Goal: Transaction & Acquisition: Purchase product/service

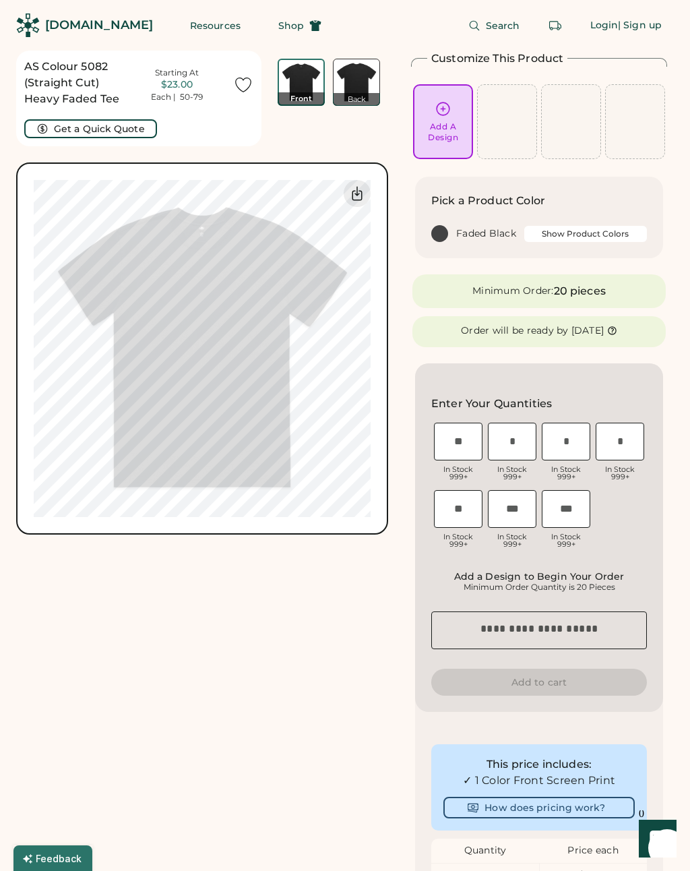
click at [445, 133] on div "Add A Design" at bounding box center [443, 132] width 30 height 22
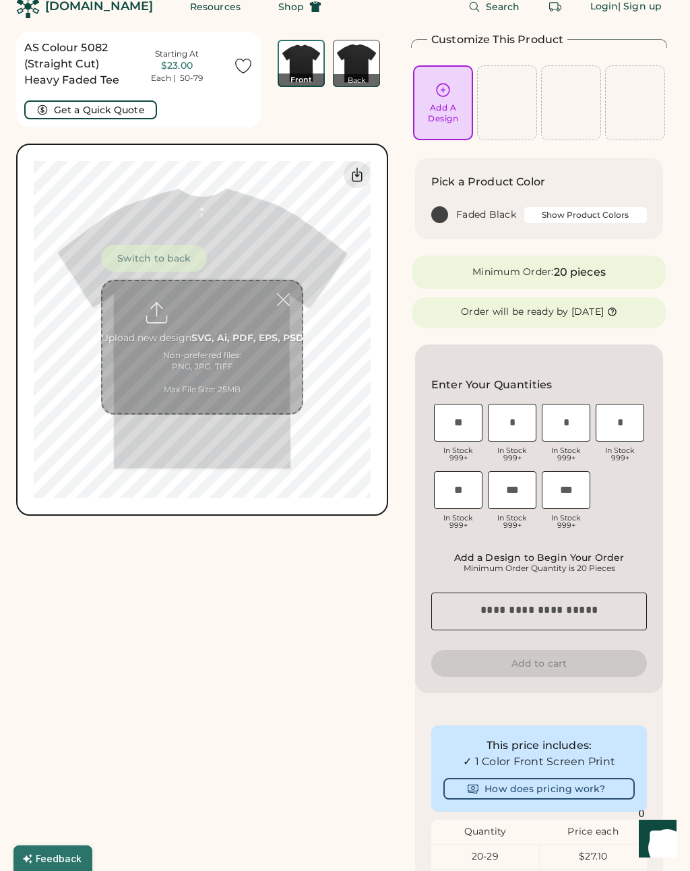
scroll to position [51, 0]
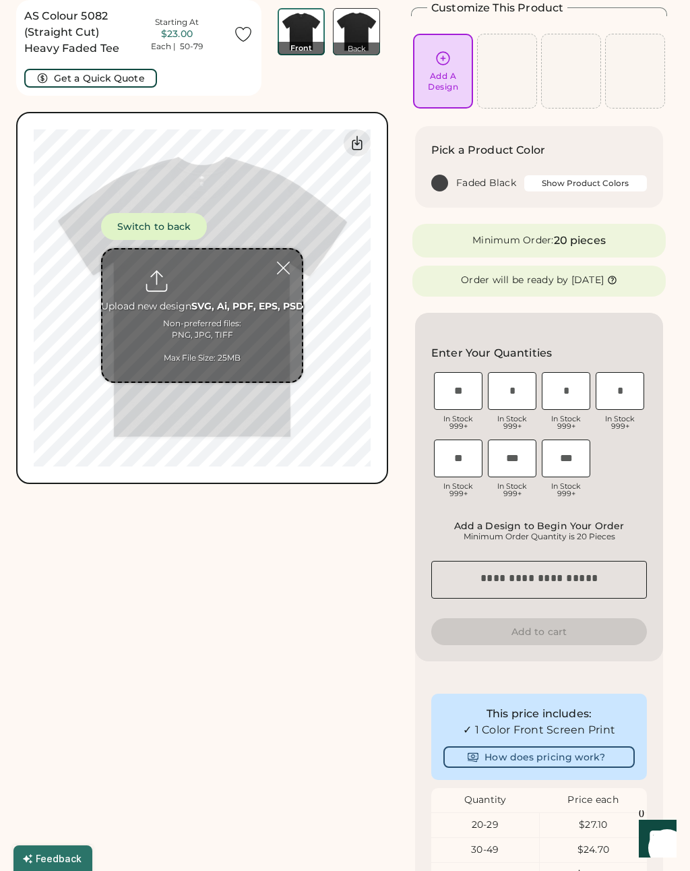
click at [214, 301] on input "file" at bounding box center [202, 315] width 200 height 132
click at [169, 315] on input "file" at bounding box center [202, 315] width 200 height 132
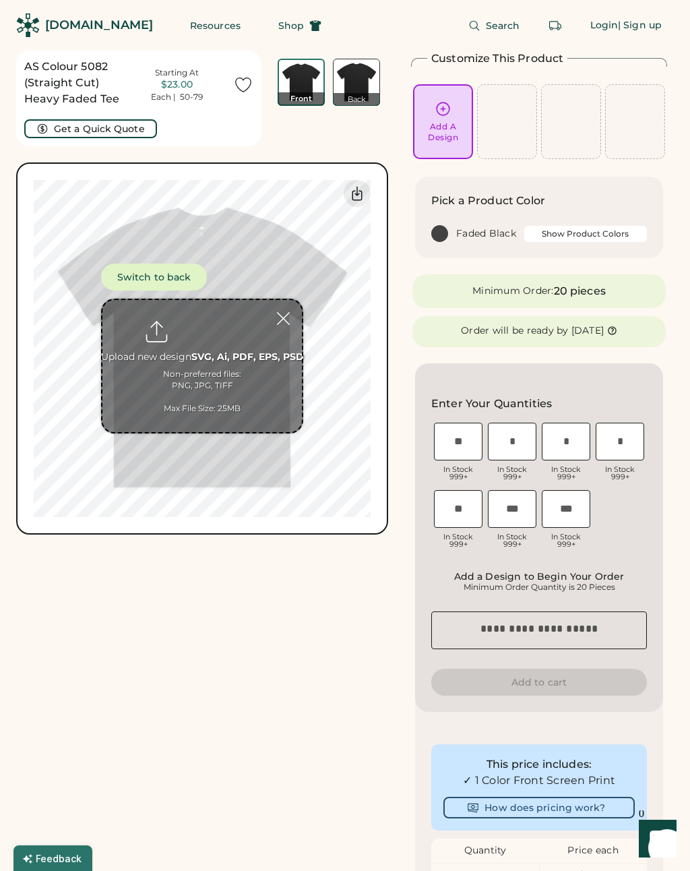
click at [245, 393] on input "file" at bounding box center [202, 366] width 200 height 132
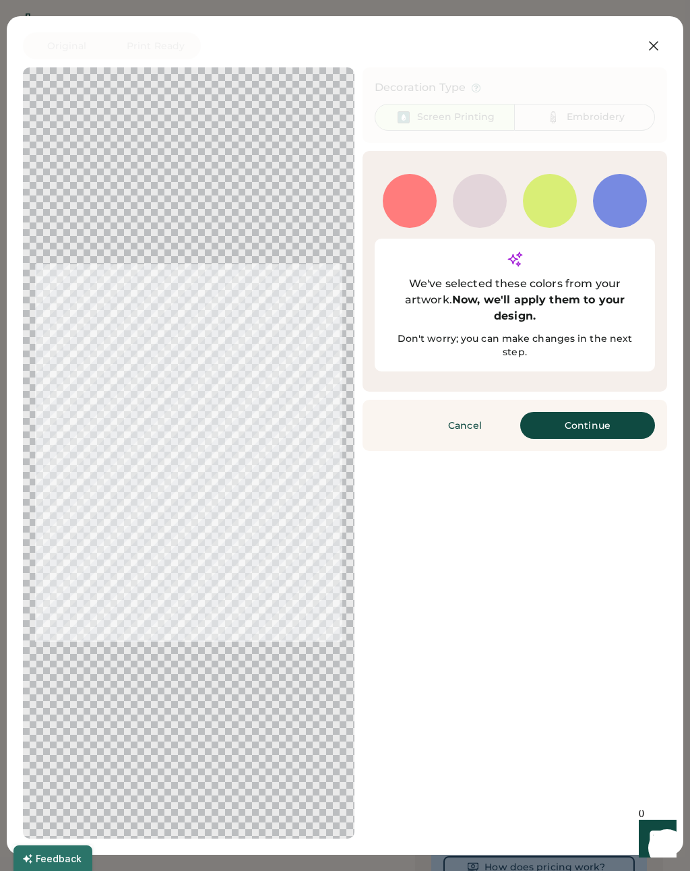
click at [607, 417] on button "Continue" at bounding box center [587, 425] width 135 height 27
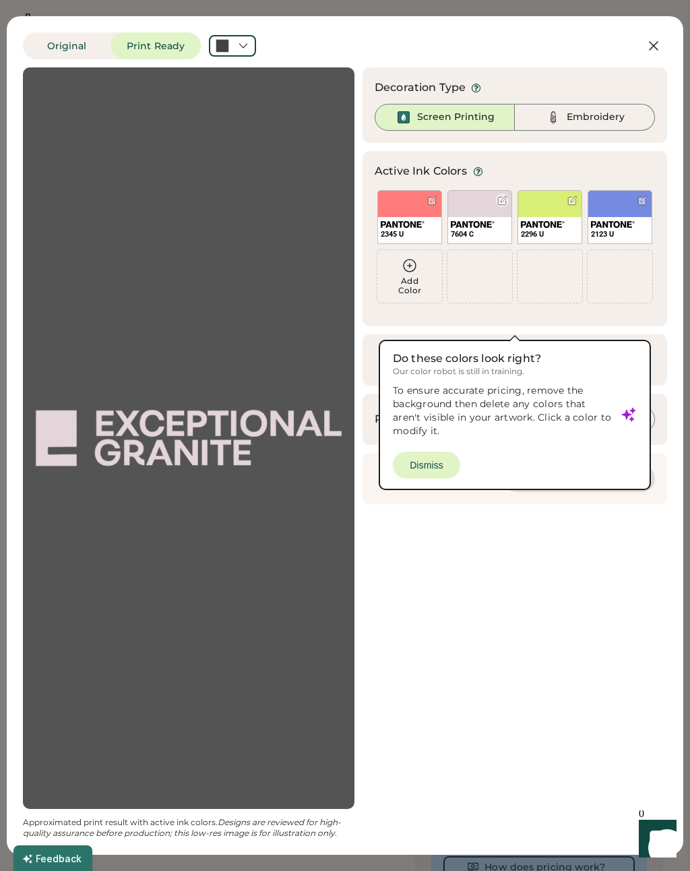
click at [493, 221] on img at bounding box center [473, 224] width 44 height 7
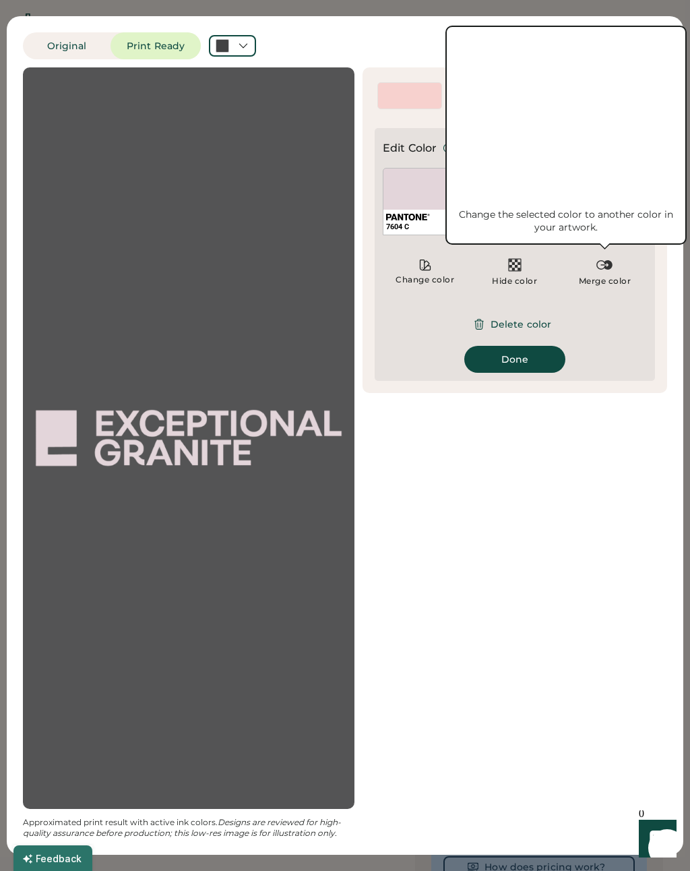
click at [601, 272] on img at bounding box center [604, 265] width 16 height 16
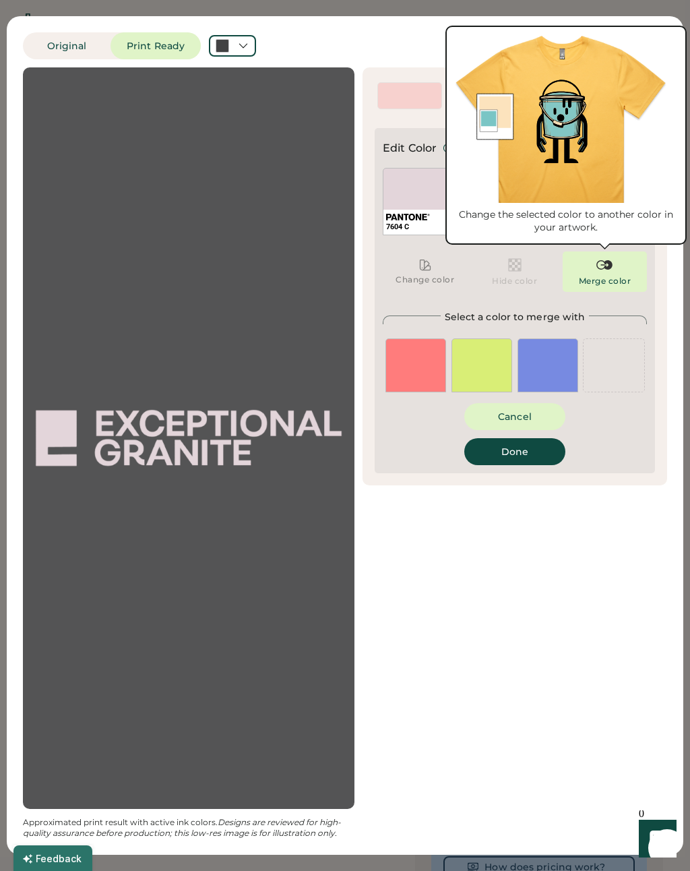
click at [536, 208] on div "7604 C" at bounding box center [515, 201] width 264 height 67
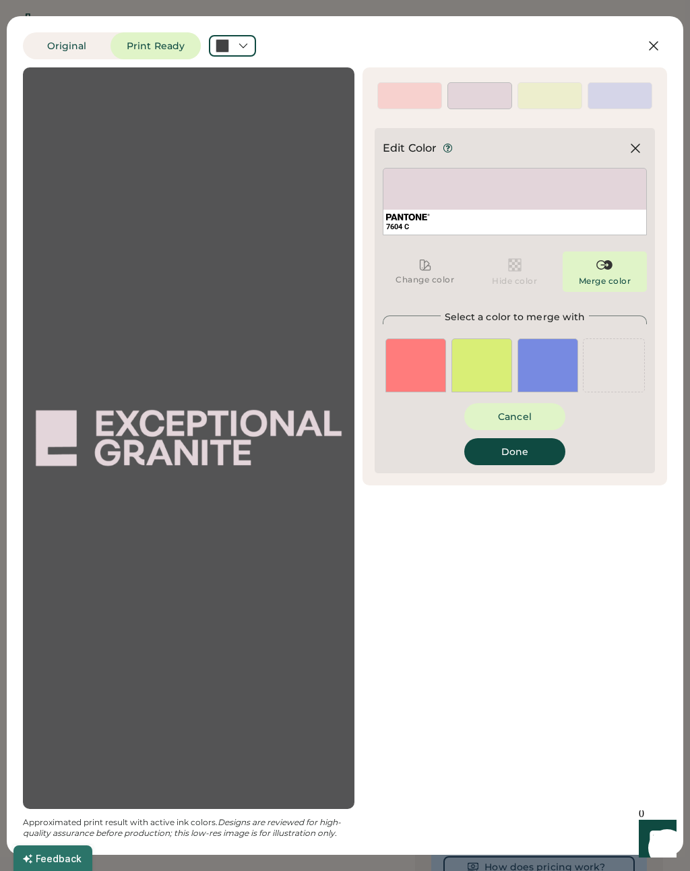
click at [574, 203] on div "7604 C" at bounding box center [515, 201] width 264 height 67
click at [590, 281] on div "Merge color" at bounding box center [605, 281] width 53 height 11
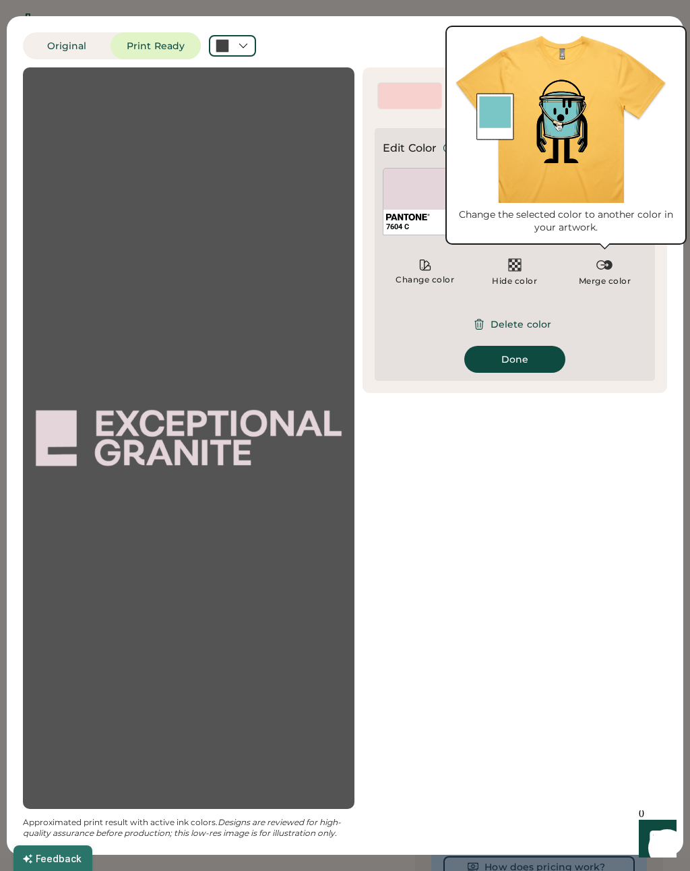
click at [600, 183] on div "7604 C" at bounding box center [515, 201] width 264 height 67
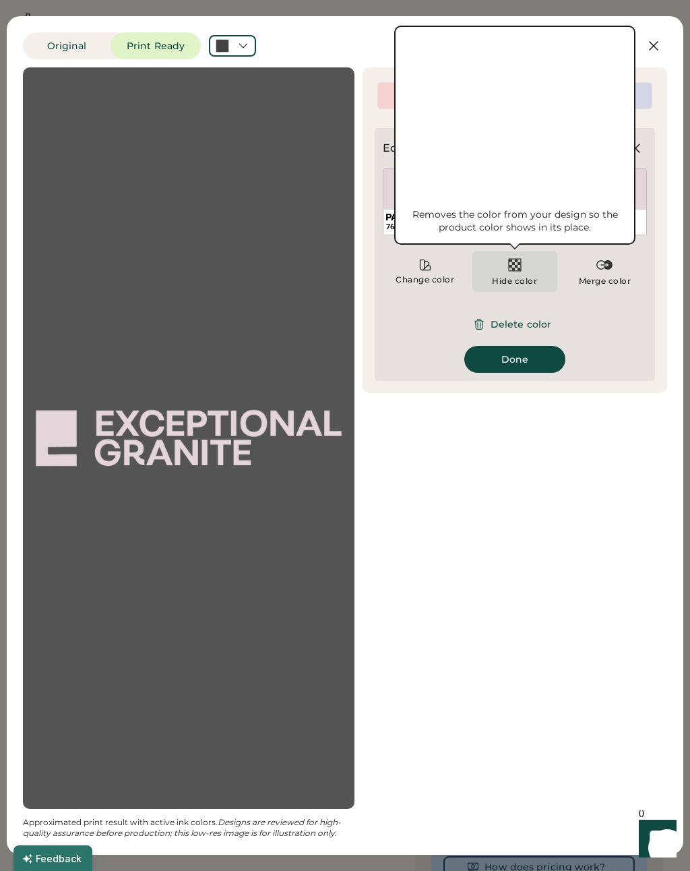
click at [520, 271] on img at bounding box center [515, 265] width 16 height 16
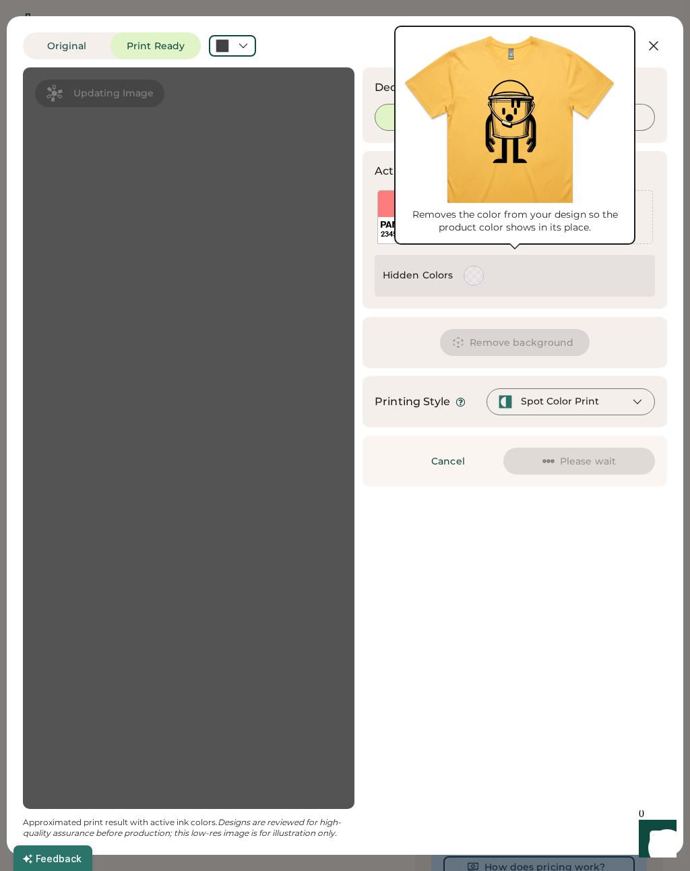
click at [585, 288] on div at bounding box center [554, 276] width 186 height 26
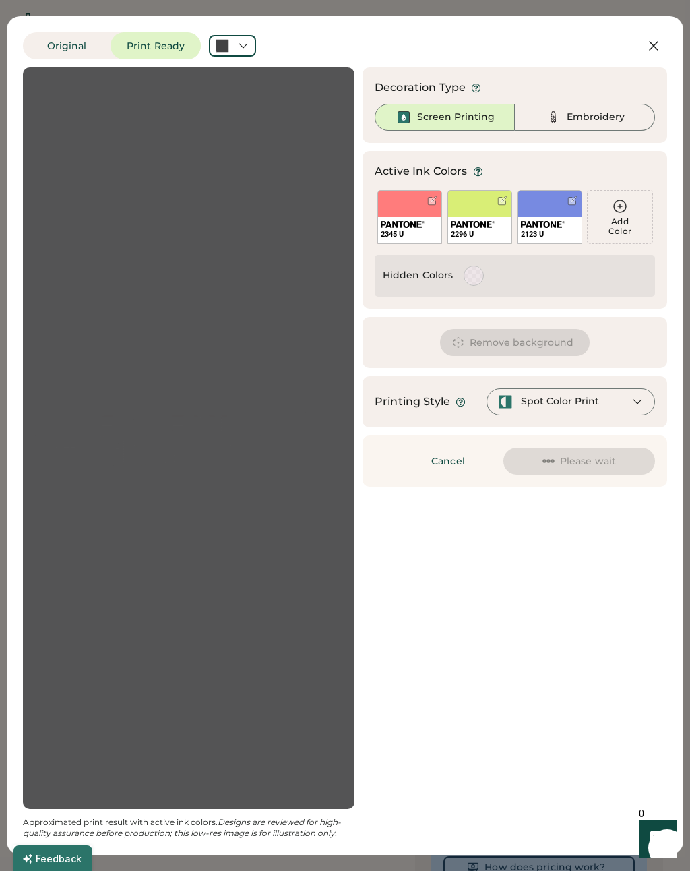
click at [481, 216] on div "2296 U" at bounding box center [480, 217] width 65 height 54
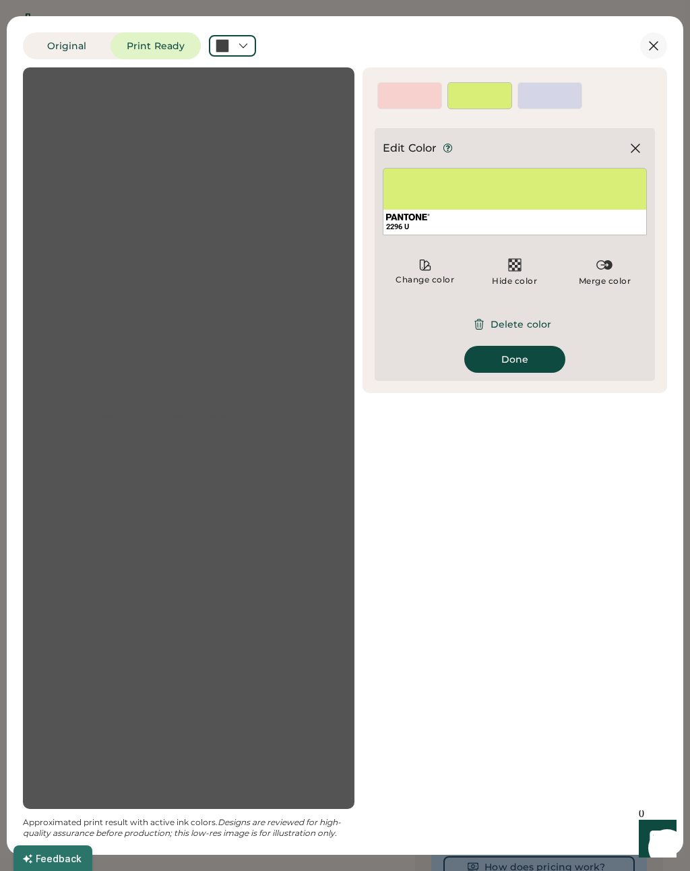
click at [644, 44] on button at bounding box center [653, 45] width 27 height 27
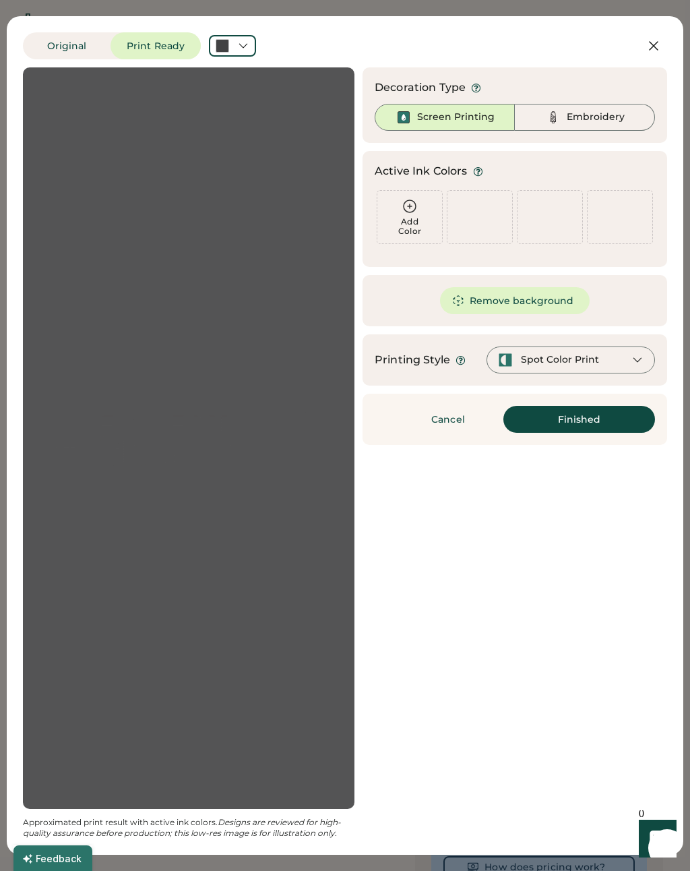
click at [659, 40] on icon at bounding box center [654, 46] width 16 height 16
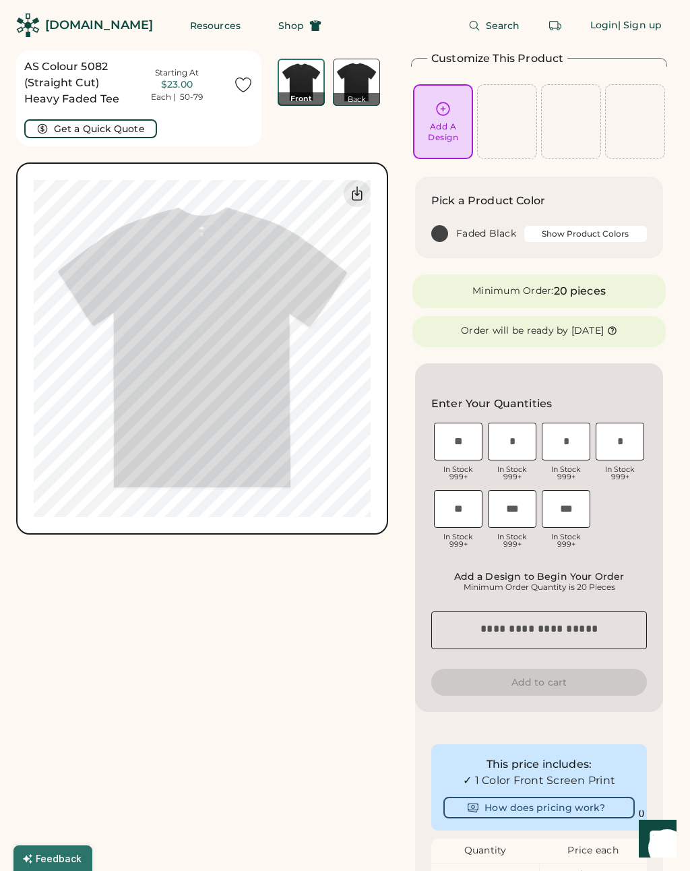
click at [446, 142] on div "Add A Design" at bounding box center [443, 132] width 30 height 22
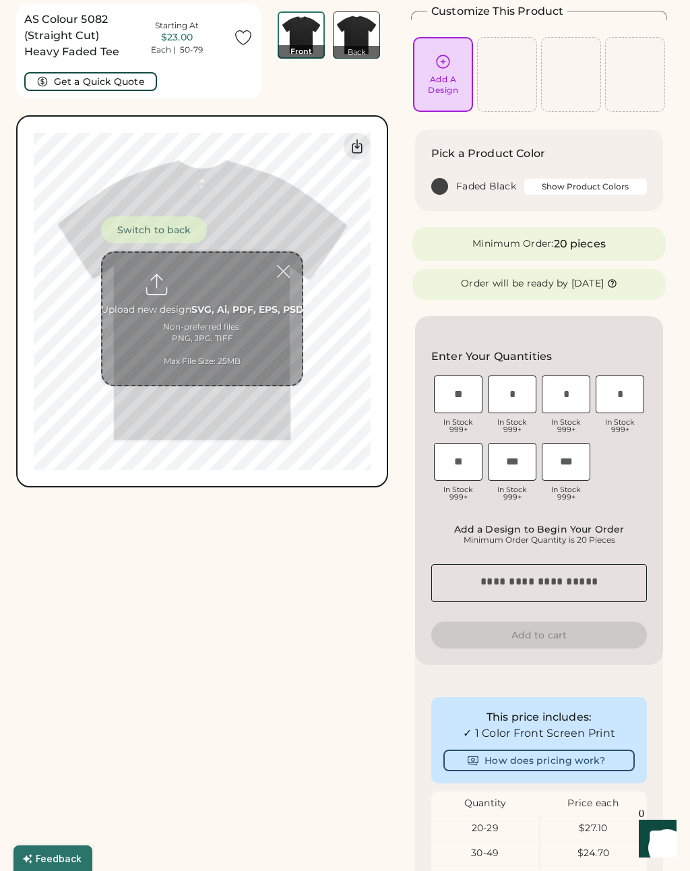
scroll to position [51, 0]
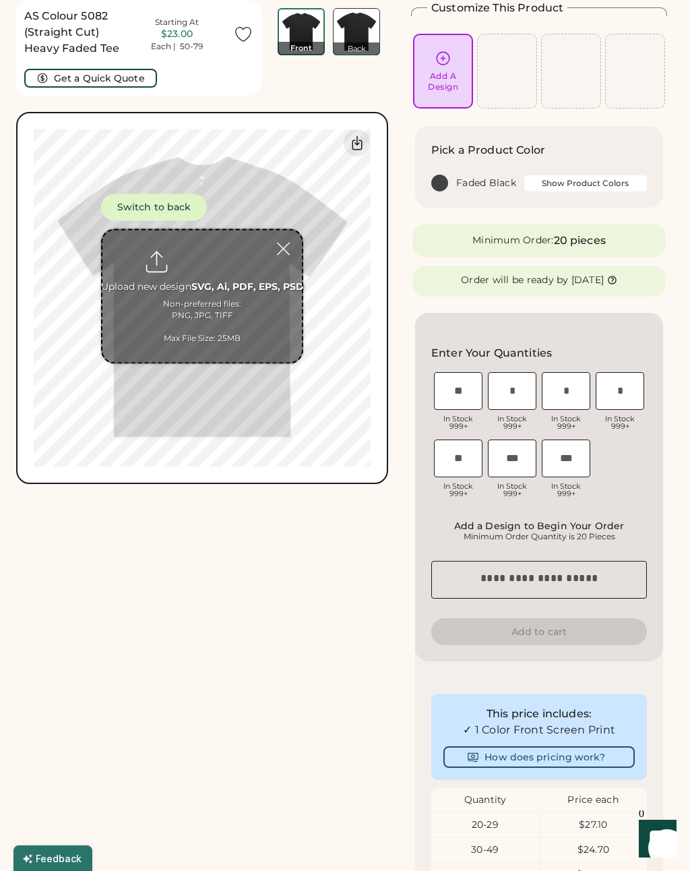
click at [237, 304] on input "file" at bounding box center [202, 296] width 200 height 132
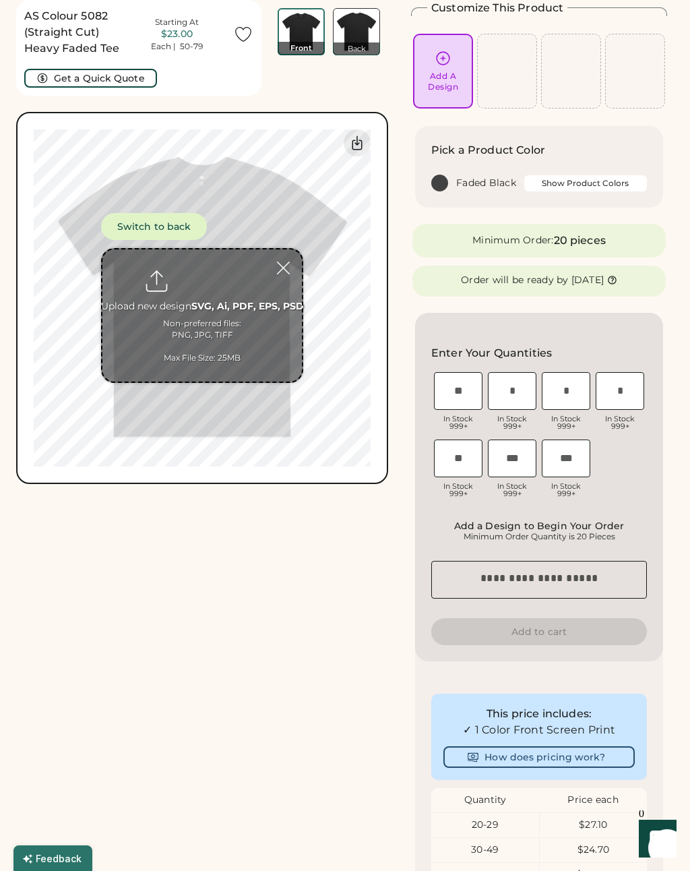
type input "**********"
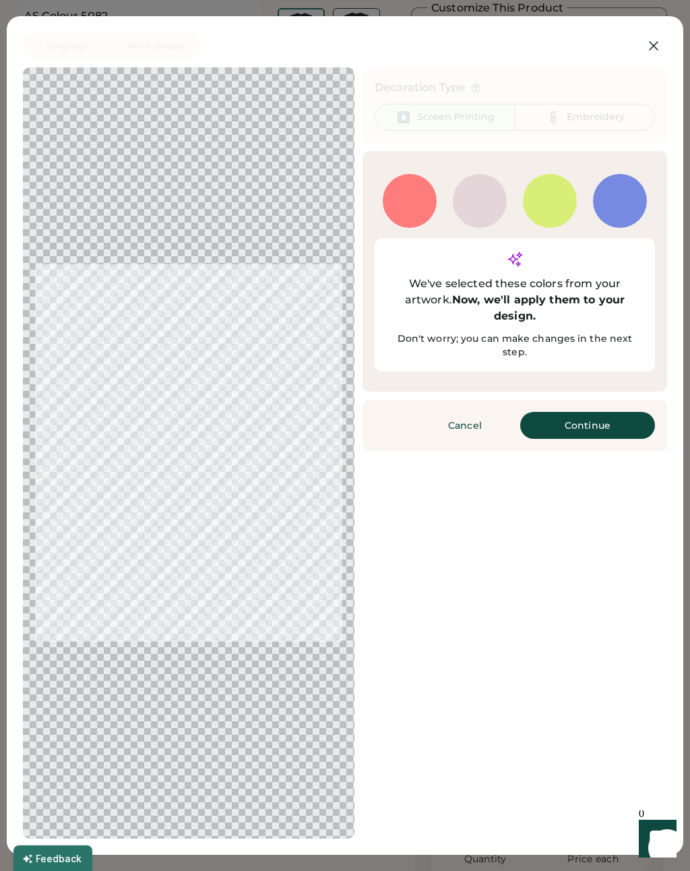
click at [581, 412] on button "Continue" at bounding box center [587, 425] width 135 height 27
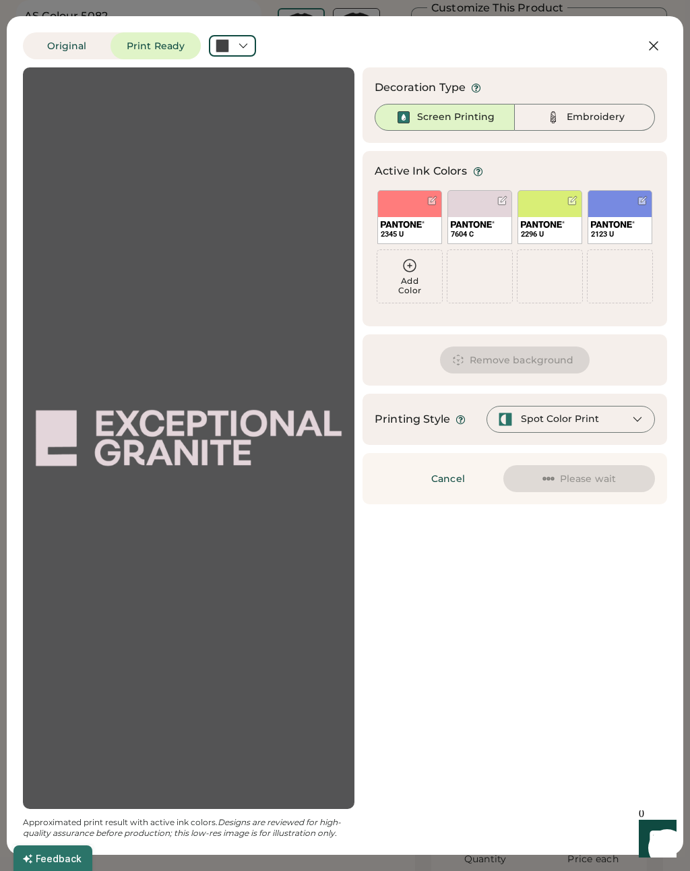
click at [476, 222] on img at bounding box center [473, 224] width 44 height 7
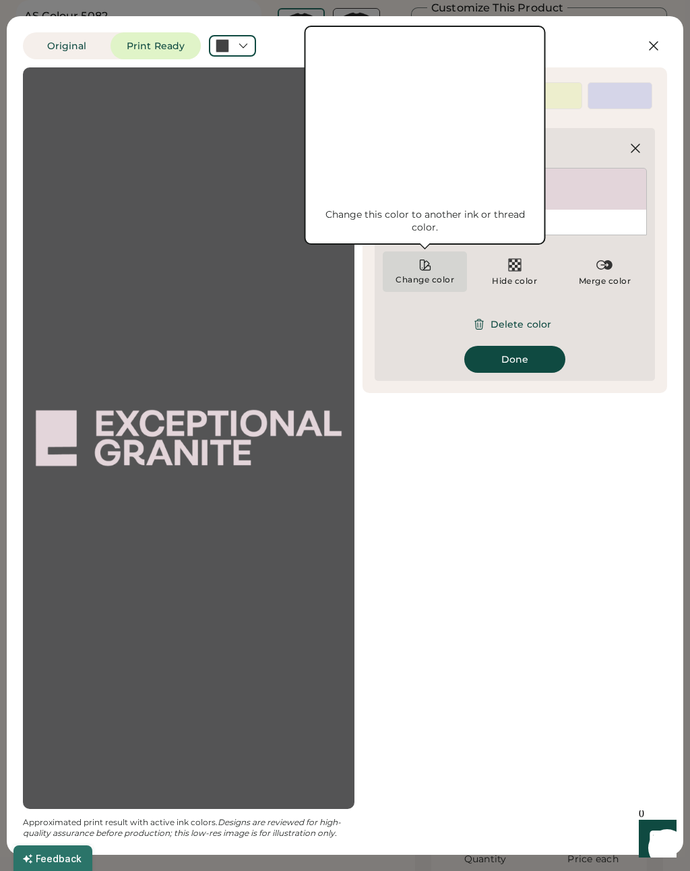
click at [422, 277] on div "Change color" at bounding box center [425, 279] width 60 height 11
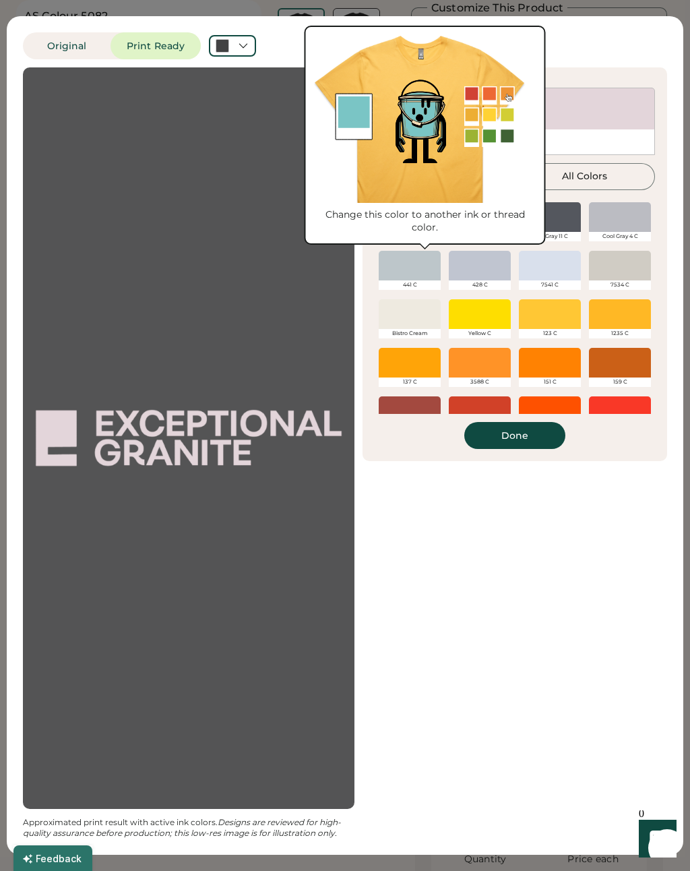
click at [516, 297] on div "123 C" at bounding box center [550, 319] width 70 height 49
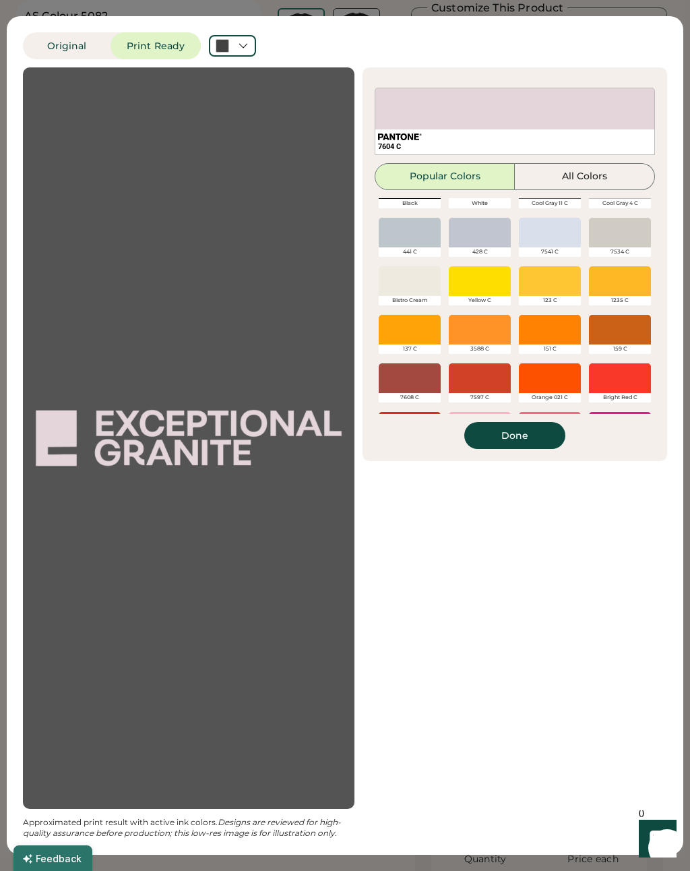
scroll to position [19, 0]
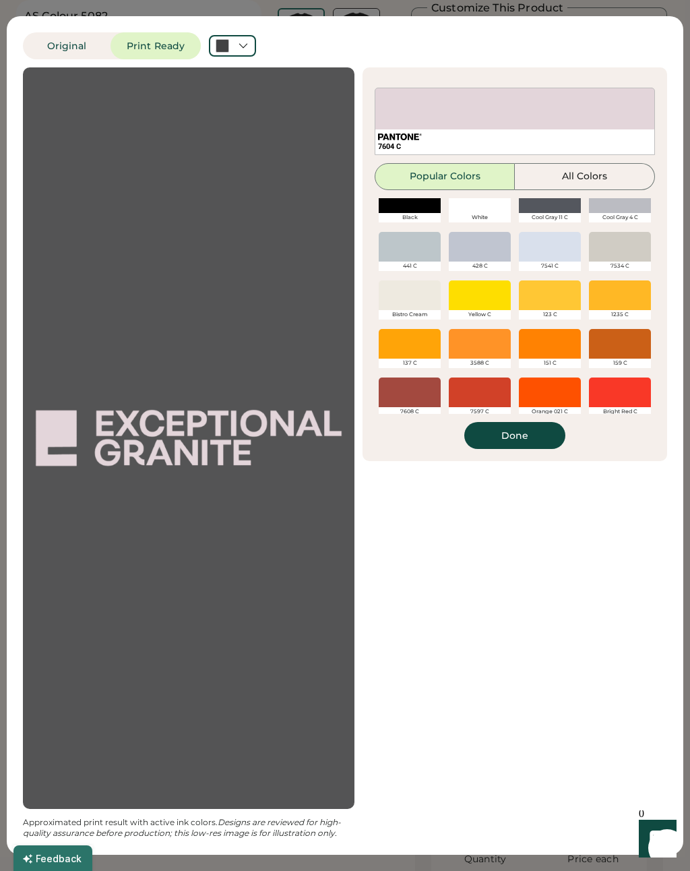
click at [615, 259] on div at bounding box center [620, 247] width 62 height 30
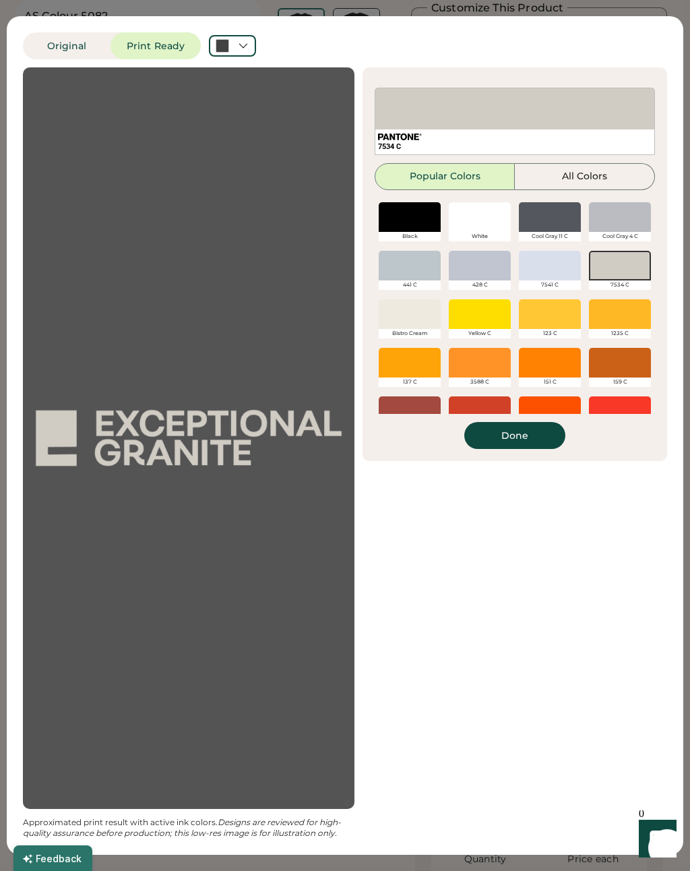
scroll to position [0, 0]
click at [427, 319] on div at bounding box center [410, 314] width 62 height 30
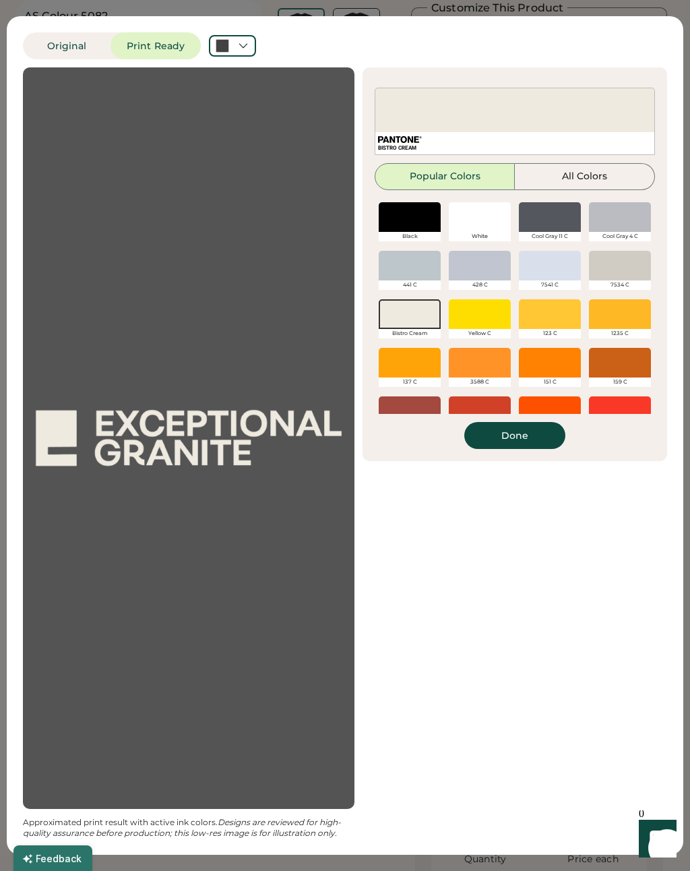
click at [545, 431] on button "Done" at bounding box center [514, 435] width 101 height 27
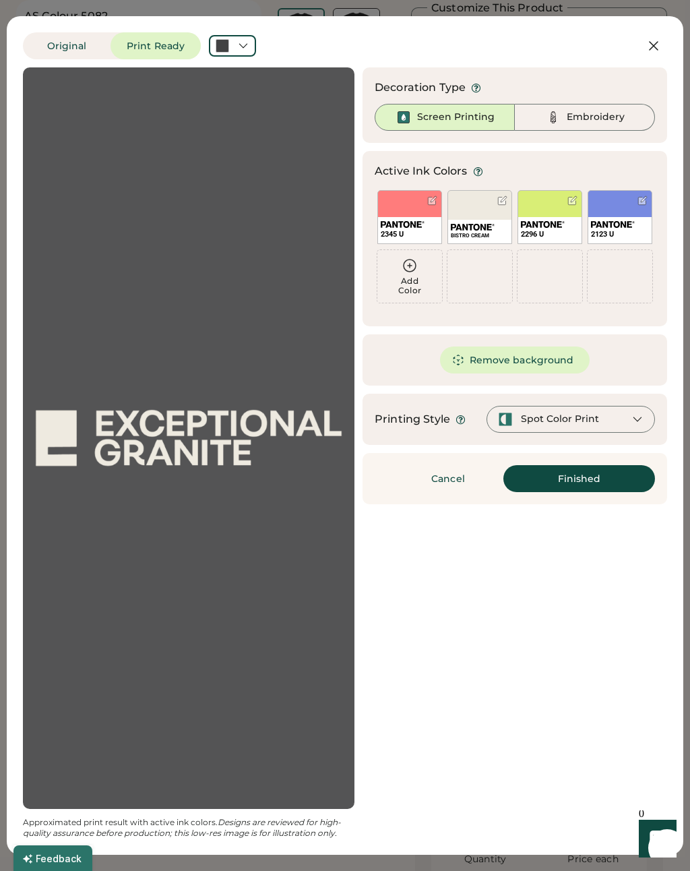
click at [541, 363] on button "Remove background" at bounding box center [515, 359] width 150 height 27
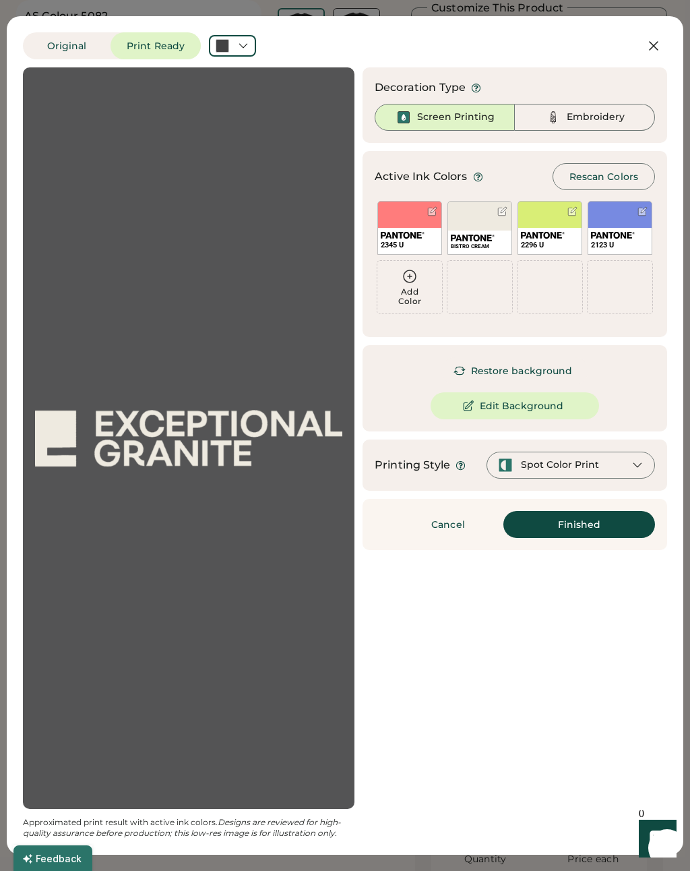
click at [596, 523] on button "Finished" at bounding box center [579, 524] width 152 height 27
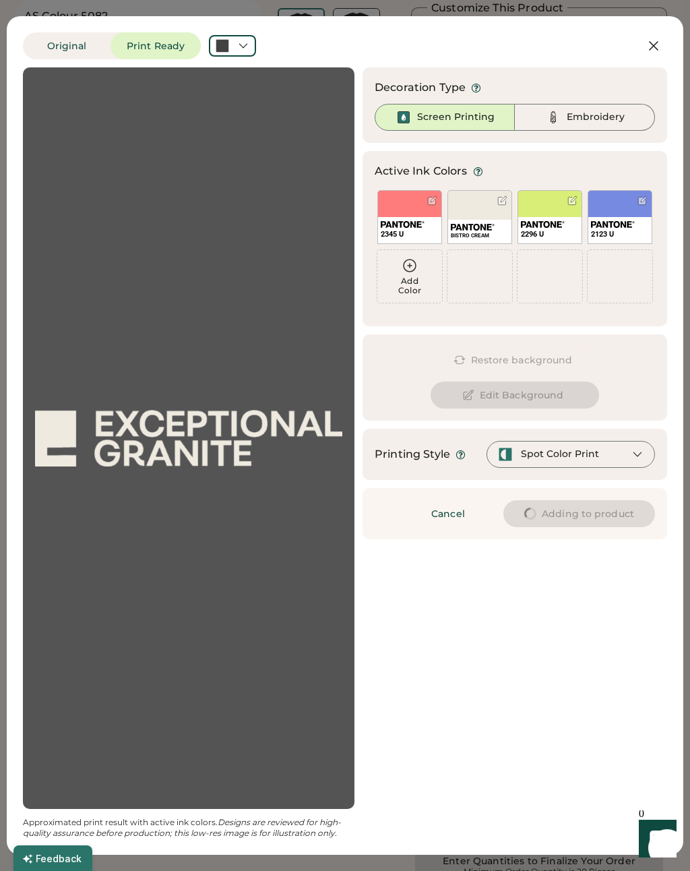
type input "****"
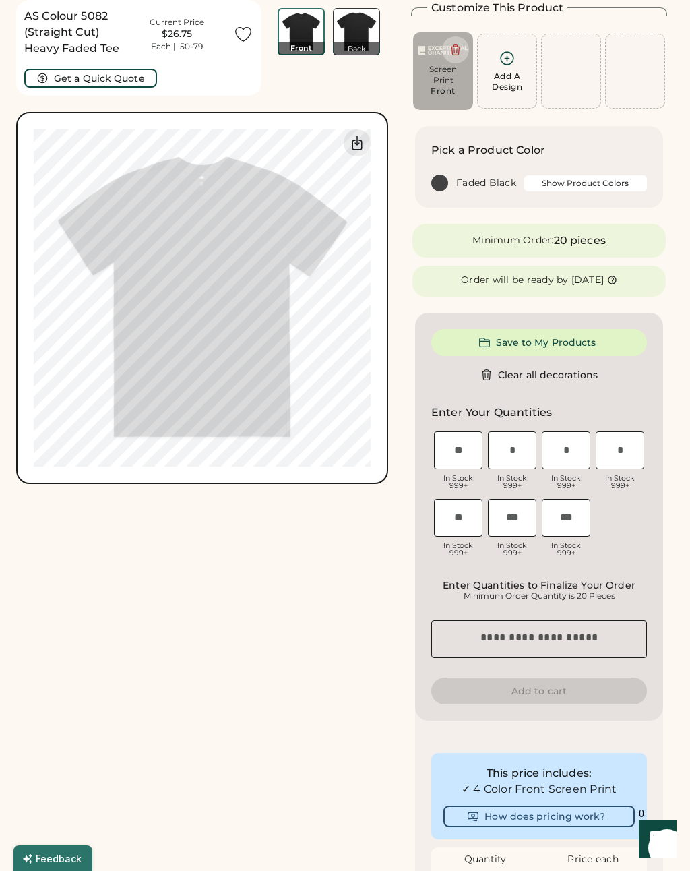
type input "****"
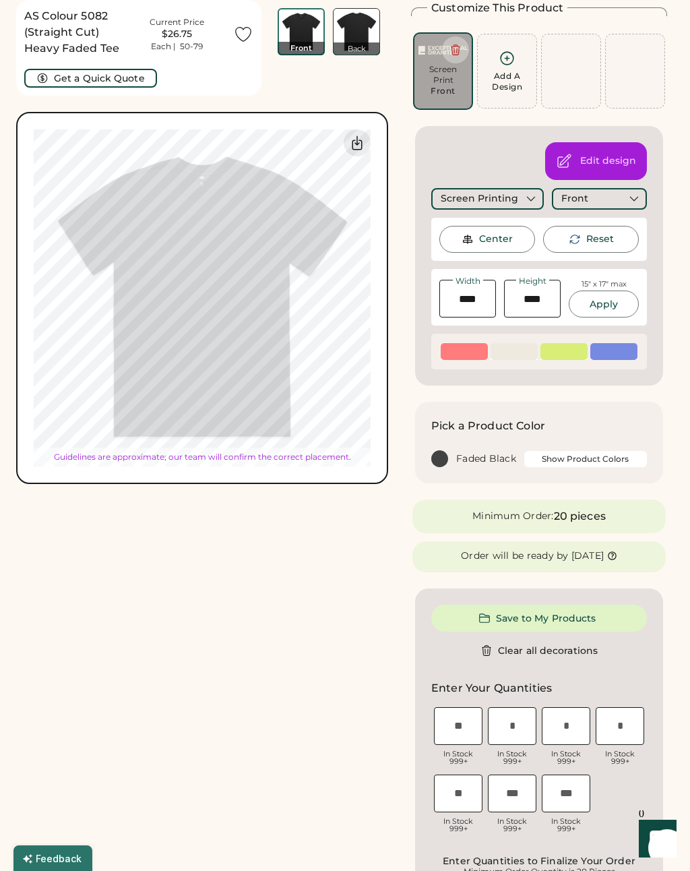
type input "****"
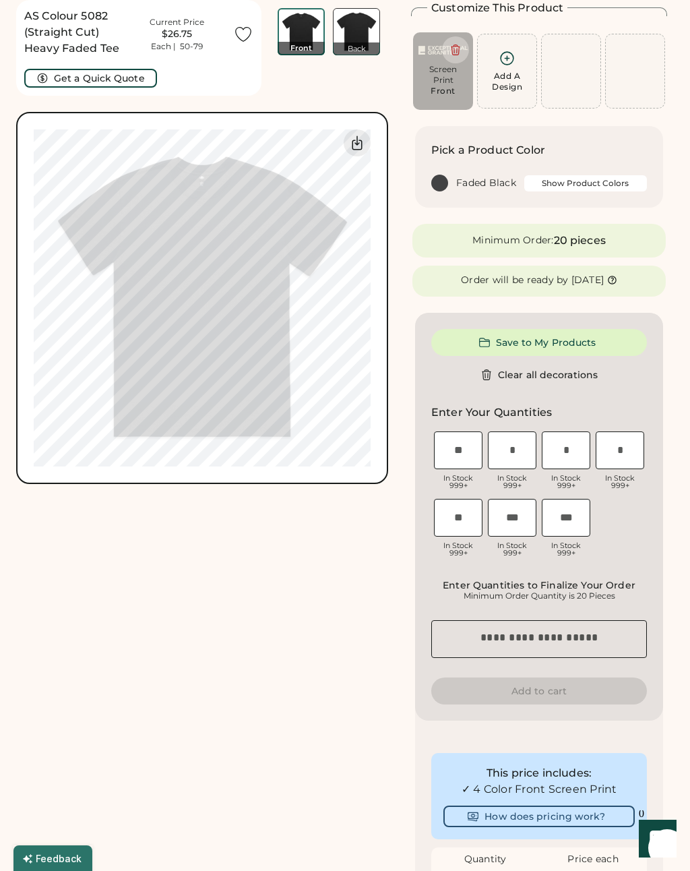
type input "****"
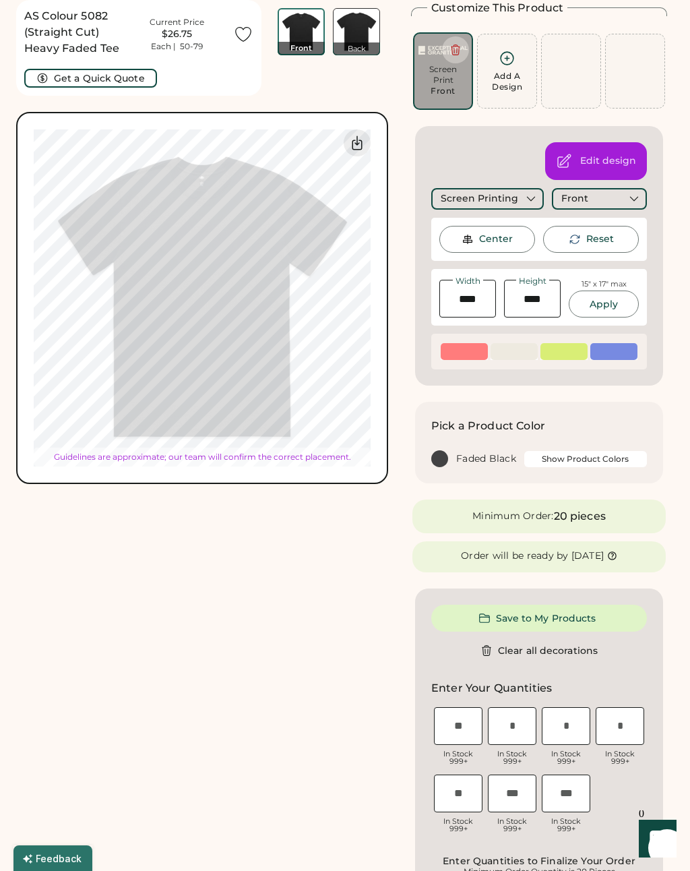
type input "****"
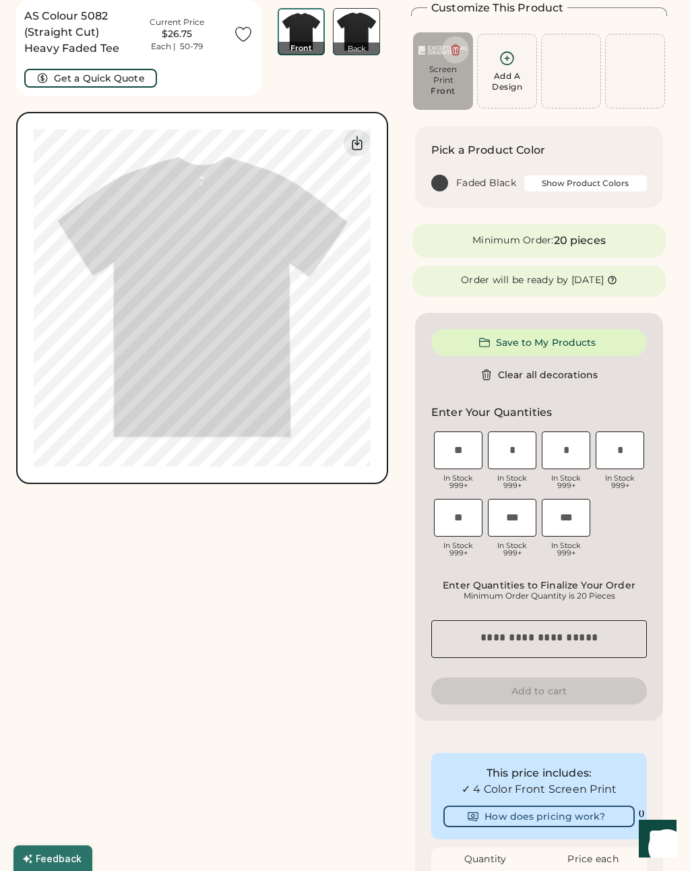
type input "****"
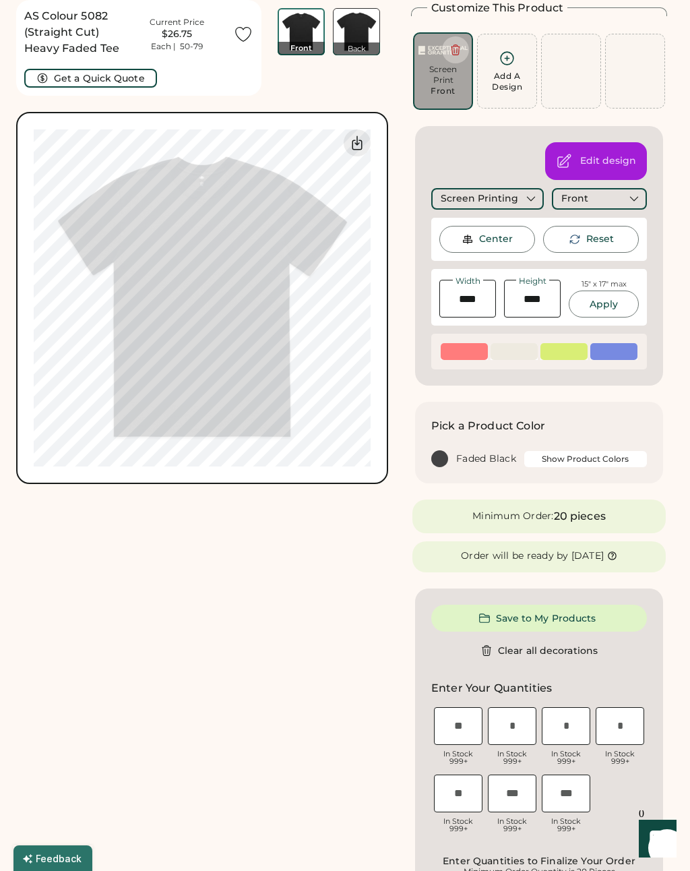
type input "****"
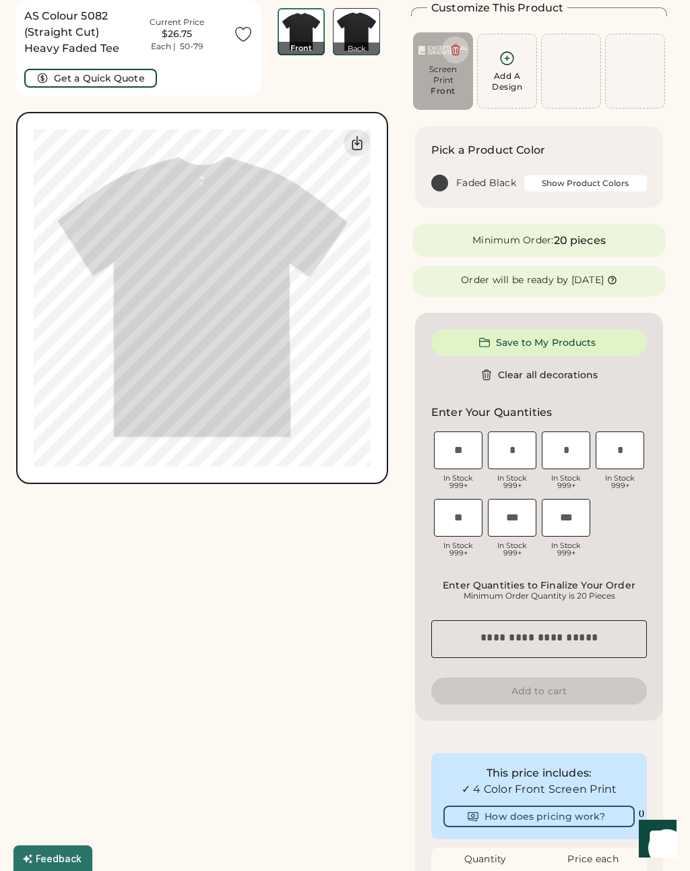
type input "****"
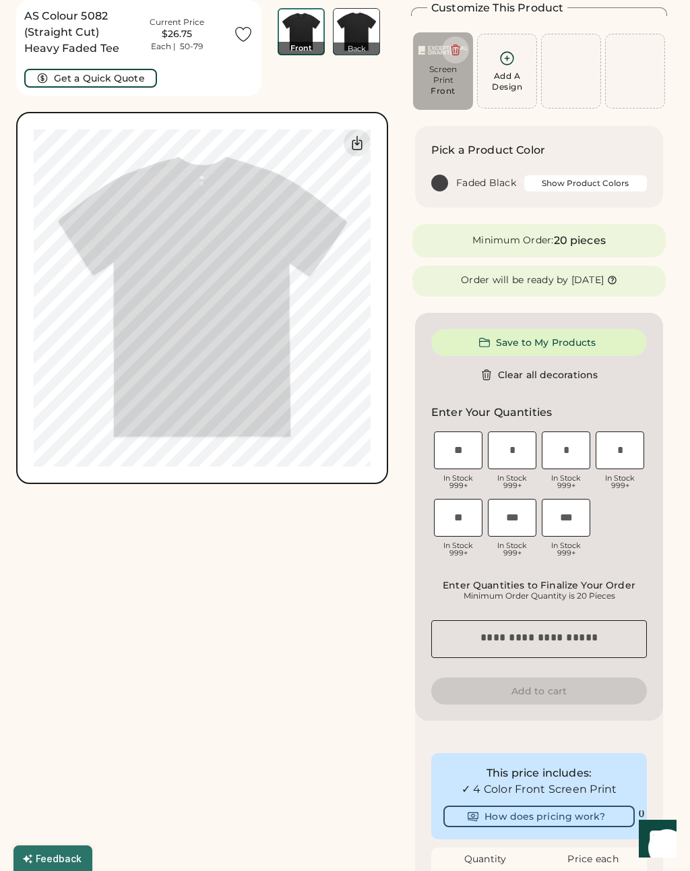
type input "****"
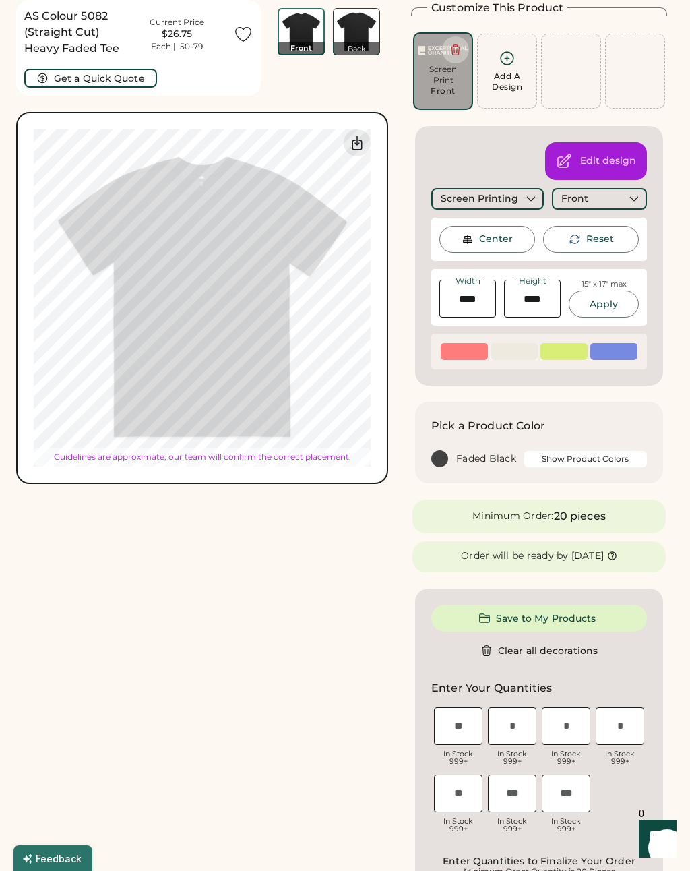
type input "****"
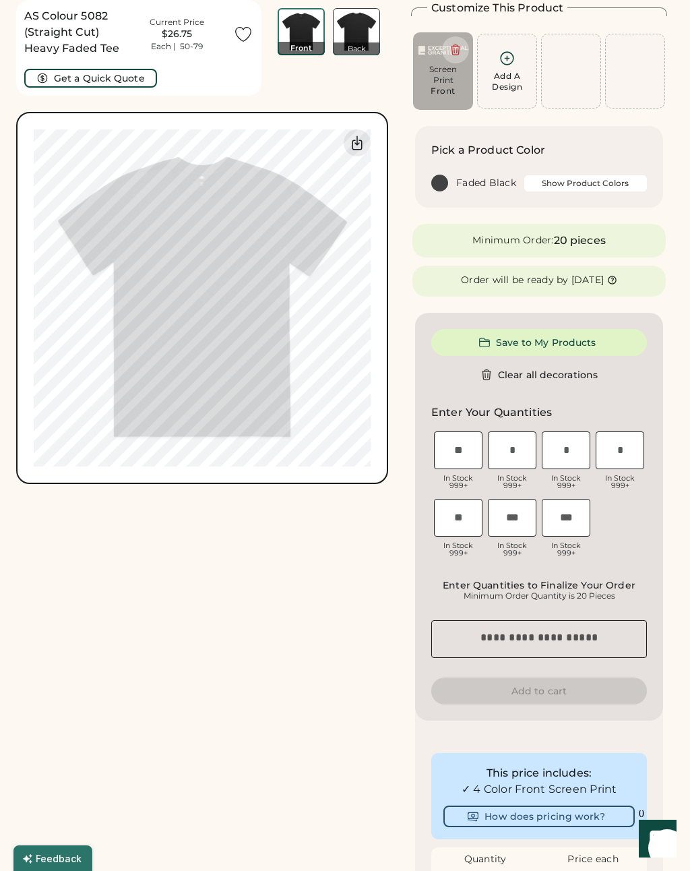
type input "****"
click at [361, 27] on img at bounding box center [357, 32] width 46 height 46
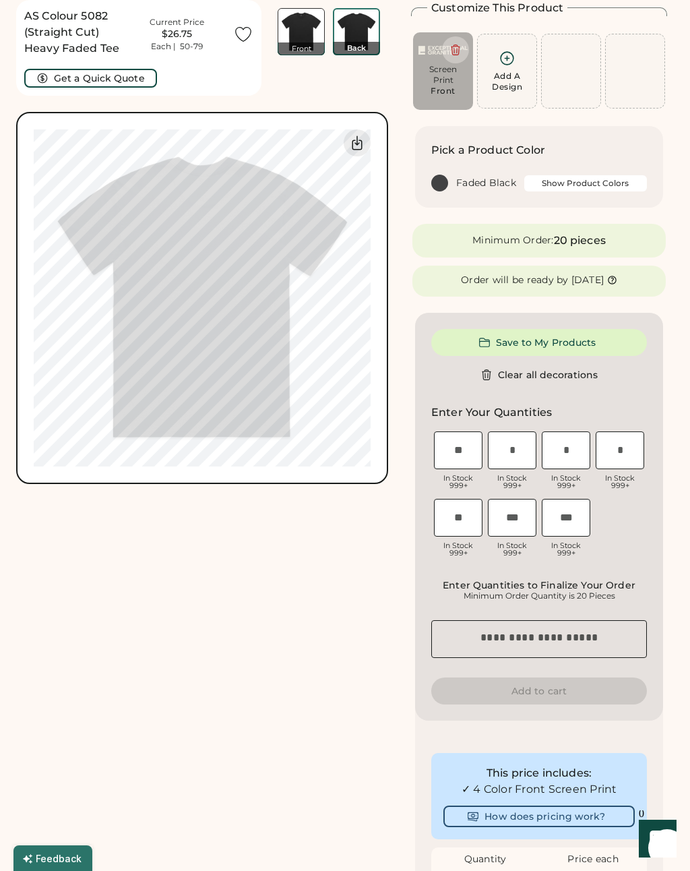
click at [495, 83] on div "Add A Design" at bounding box center [507, 82] width 30 height 22
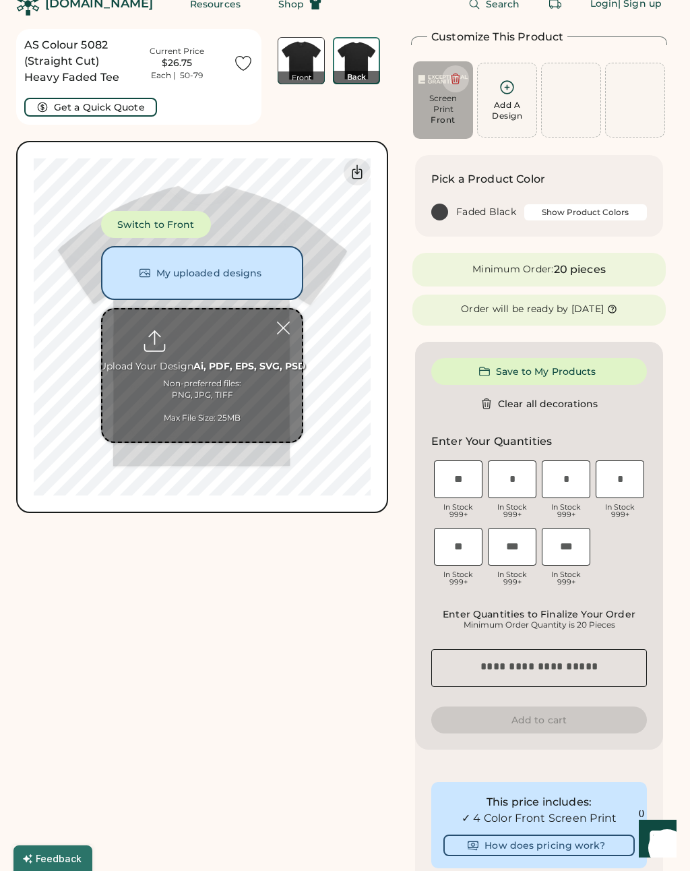
scroll to position [17, 0]
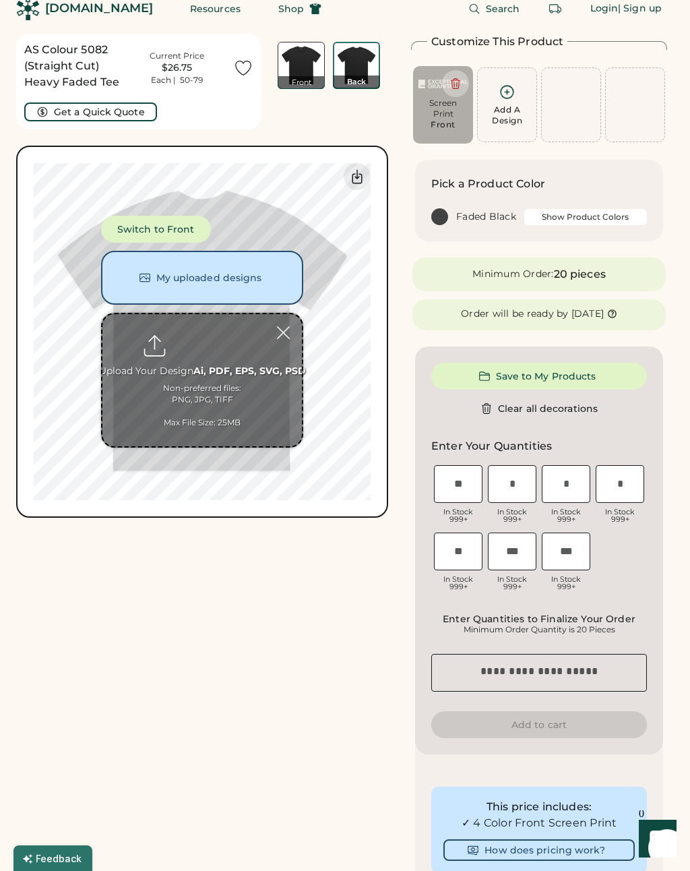
click at [262, 286] on button "My uploaded designs" at bounding box center [202, 278] width 202 height 54
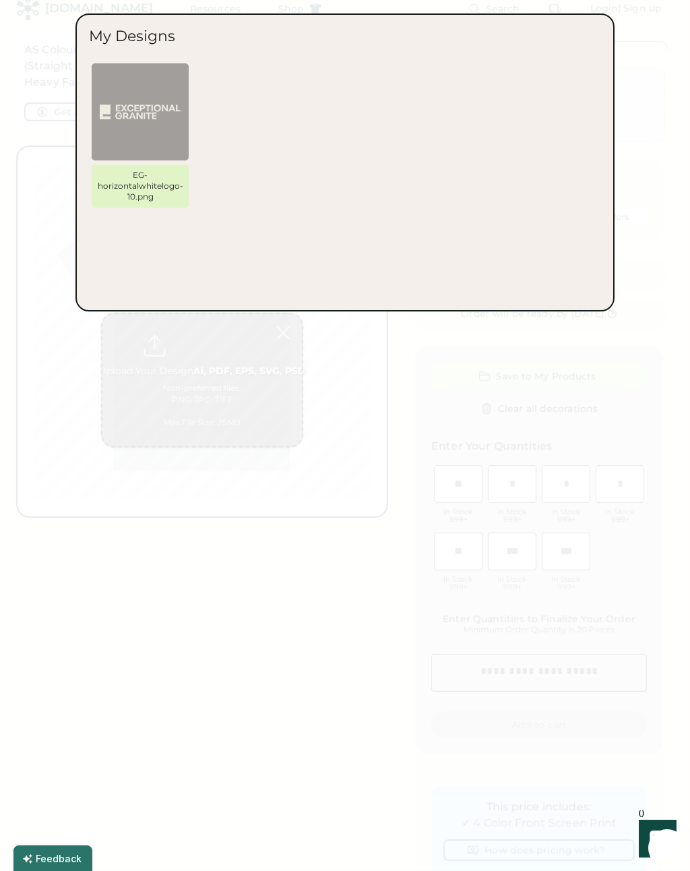
click at [168, 121] on img at bounding box center [140, 111] width 81 height 81
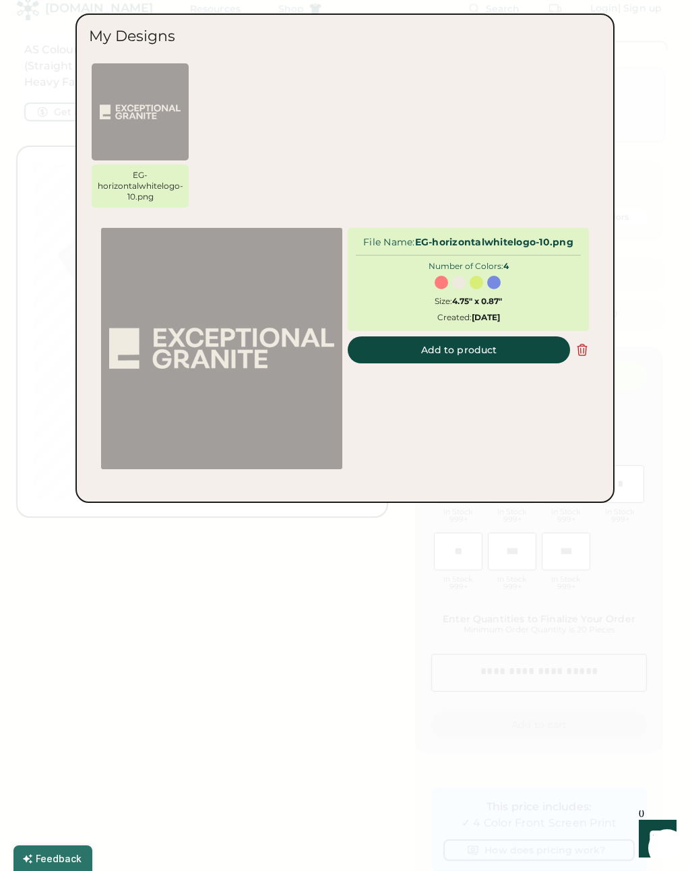
scroll to position [0, 0]
click at [496, 350] on button "Add to product" at bounding box center [459, 349] width 222 height 27
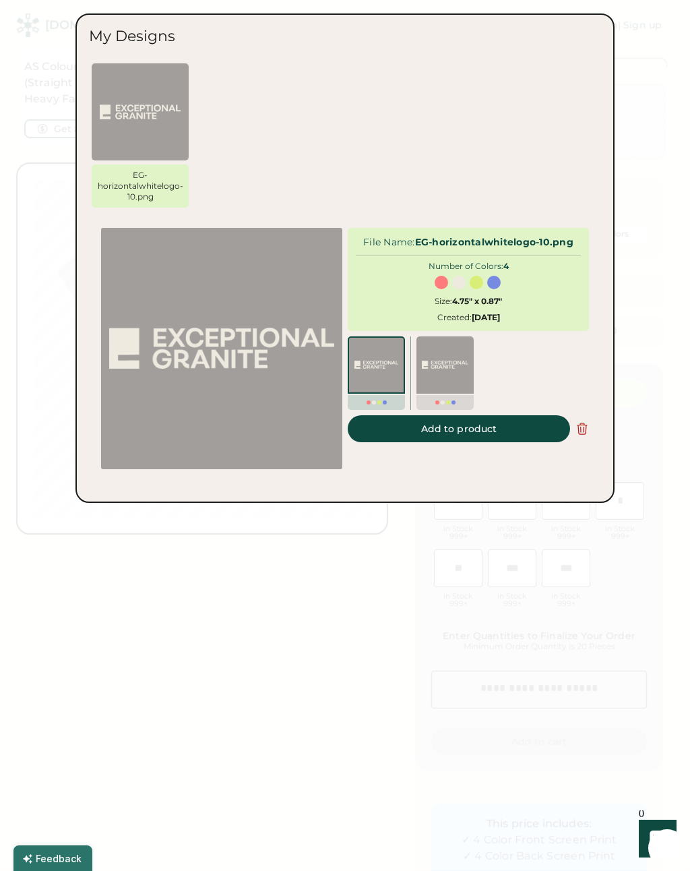
type input "****"
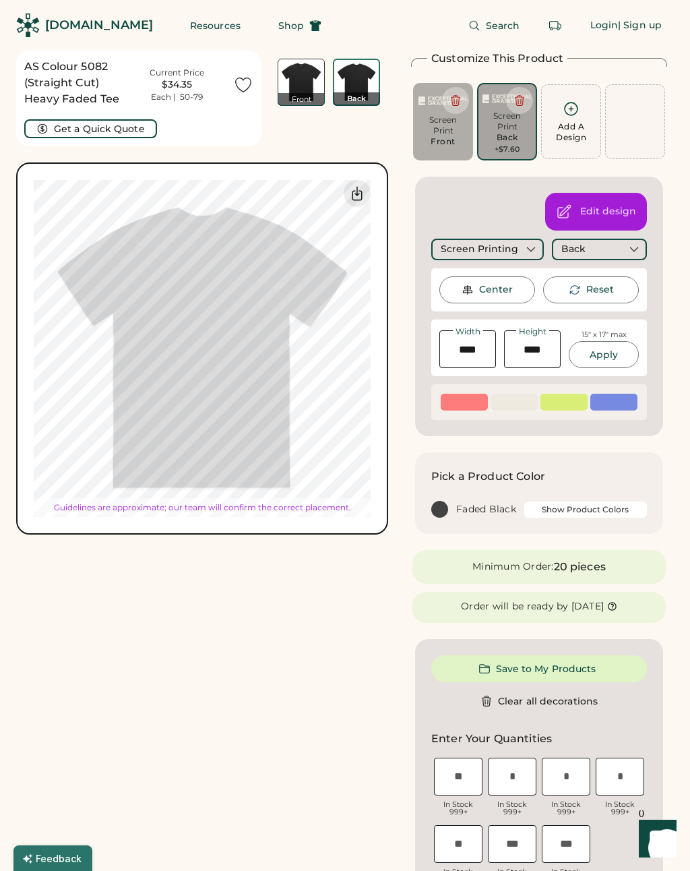
type input "*****"
type input "****"
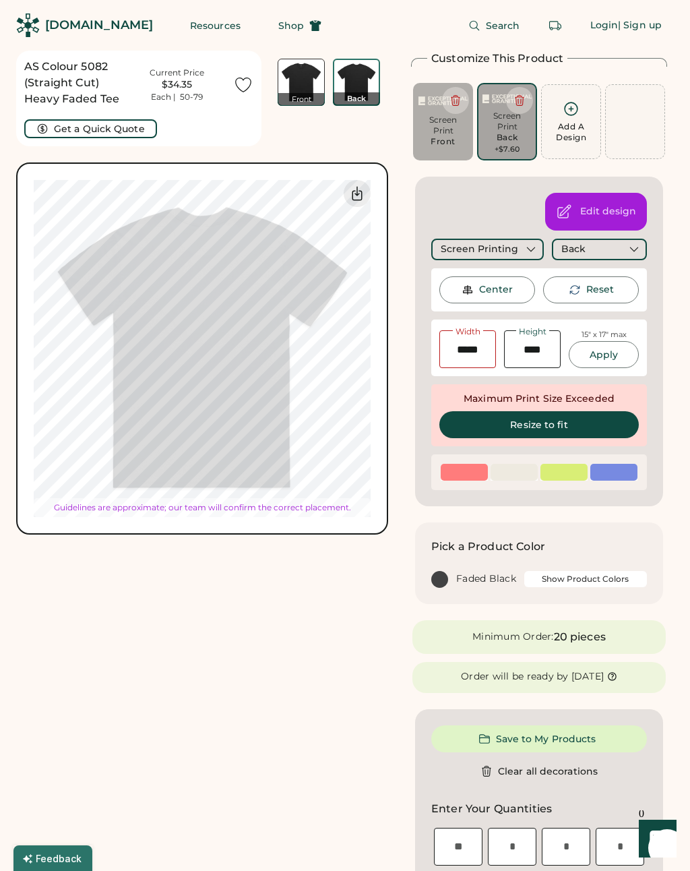
type input "*****"
type input "****"
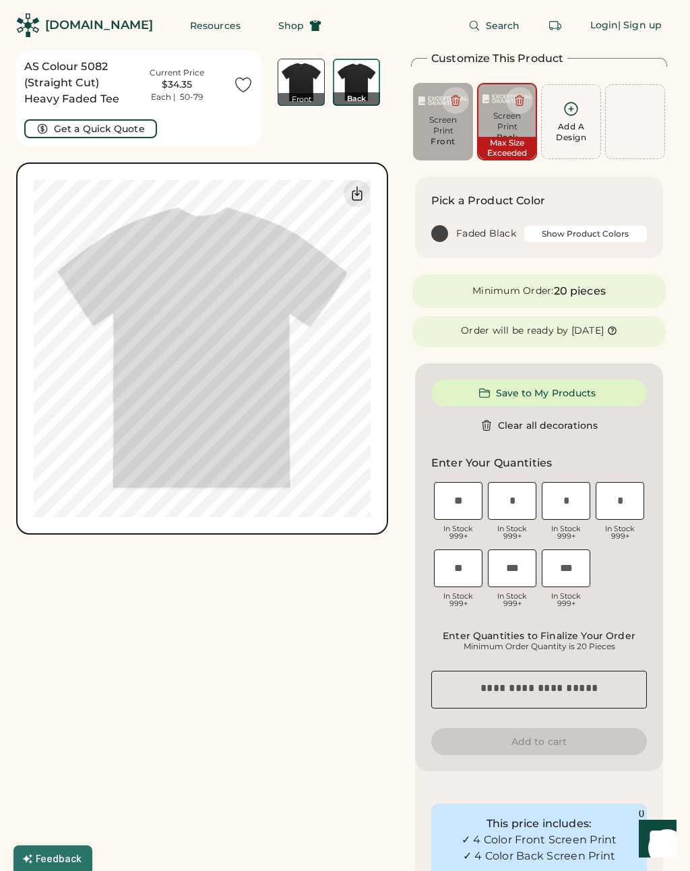
type input "*****"
type input "****"
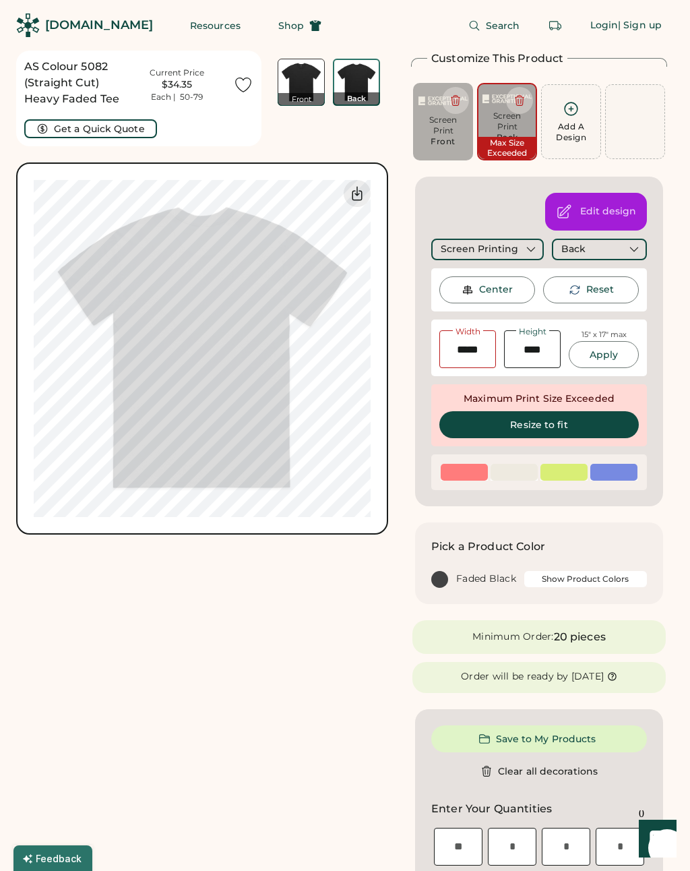
type input "****"
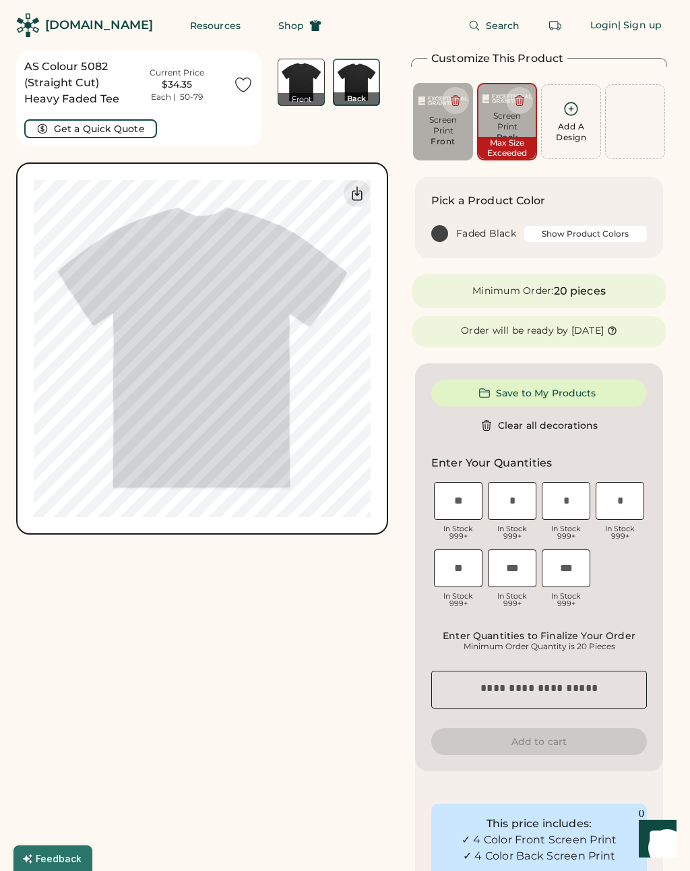
type input "*****"
type input "****"
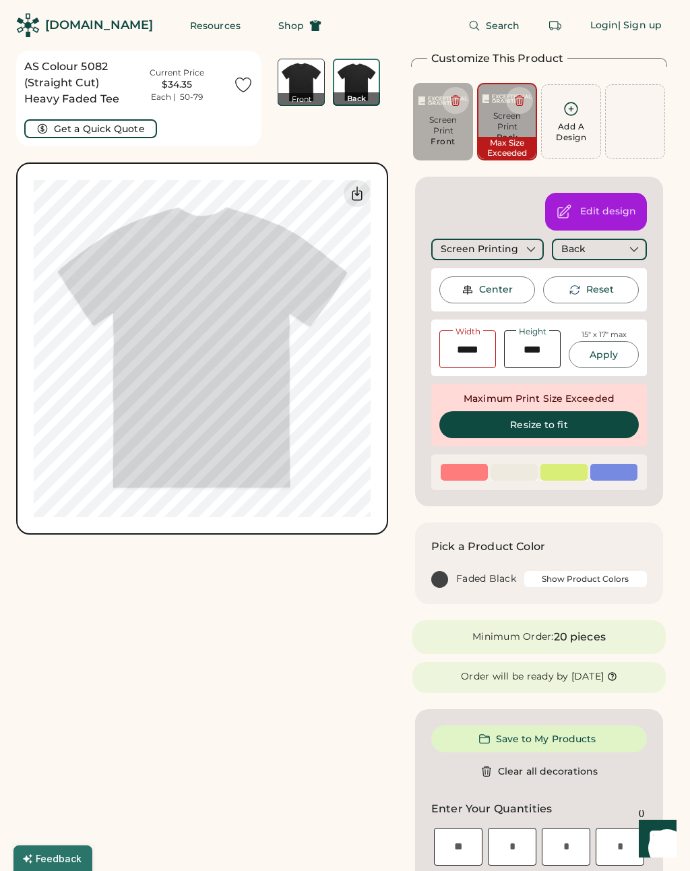
click at [599, 216] on div "Edit design" at bounding box center [608, 211] width 56 height 13
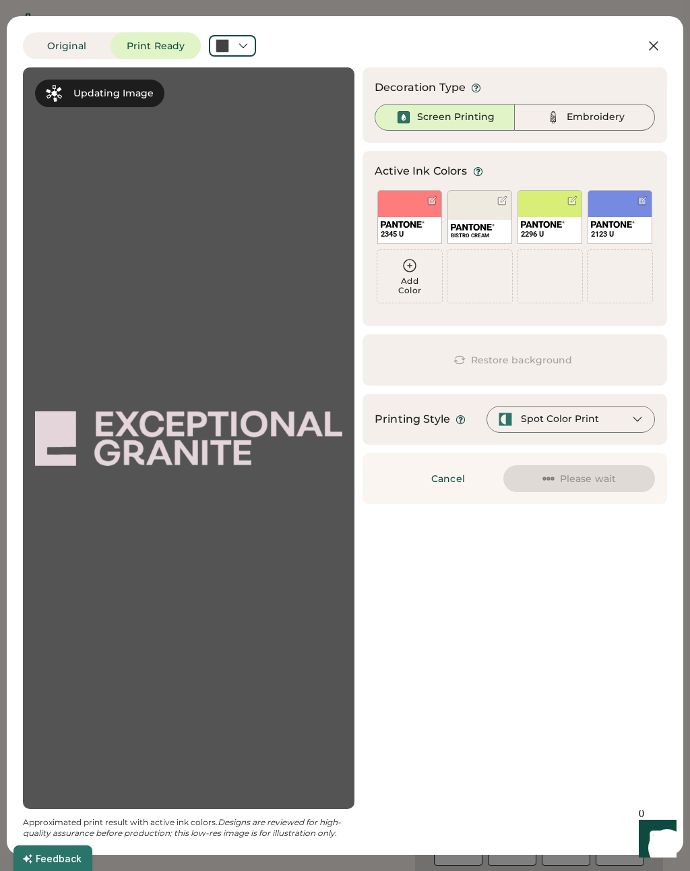
click at [654, 40] on icon at bounding box center [654, 46] width 16 height 16
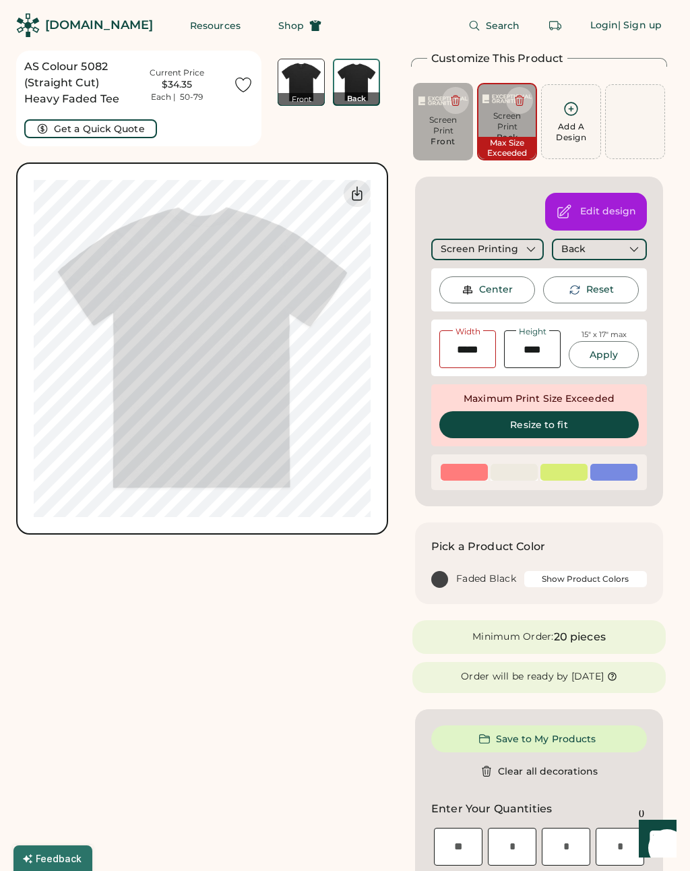
click at [513, 107] on button at bounding box center [519, 100] width 27 height 27
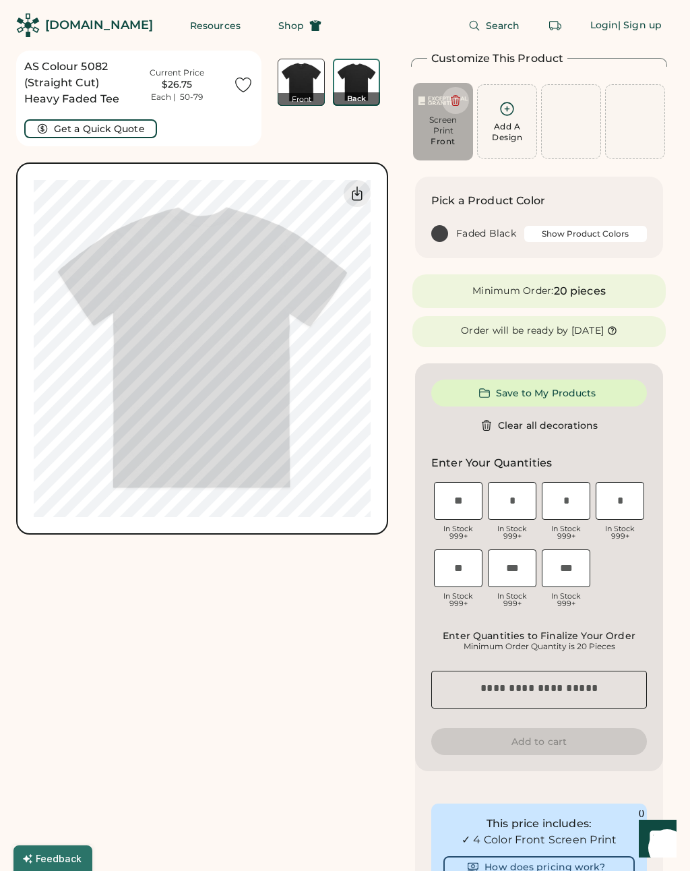
click at [506, 138] on div "Add A Design" at bounding box center [507, 132] width 30 height 22
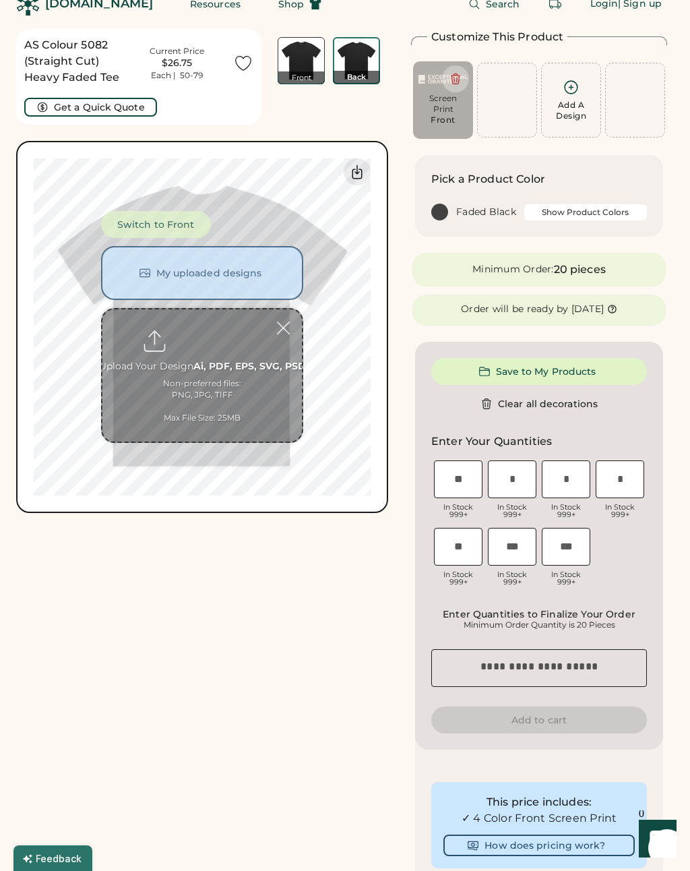
scroll to position [51, 0]
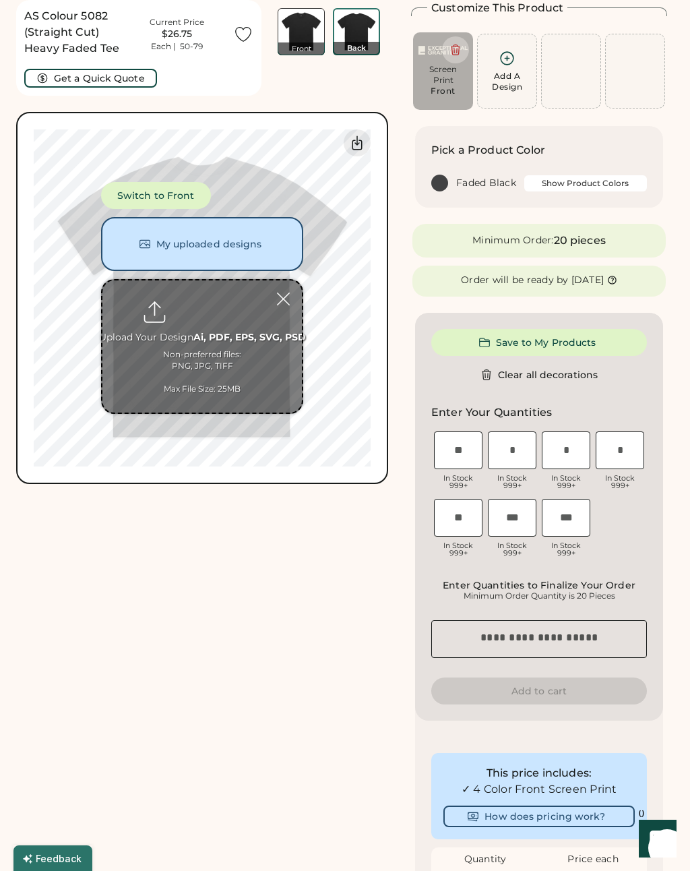
click at [251, 238] on button "My uploaded designs" at bounding box center [202, 244] width 202 height 54
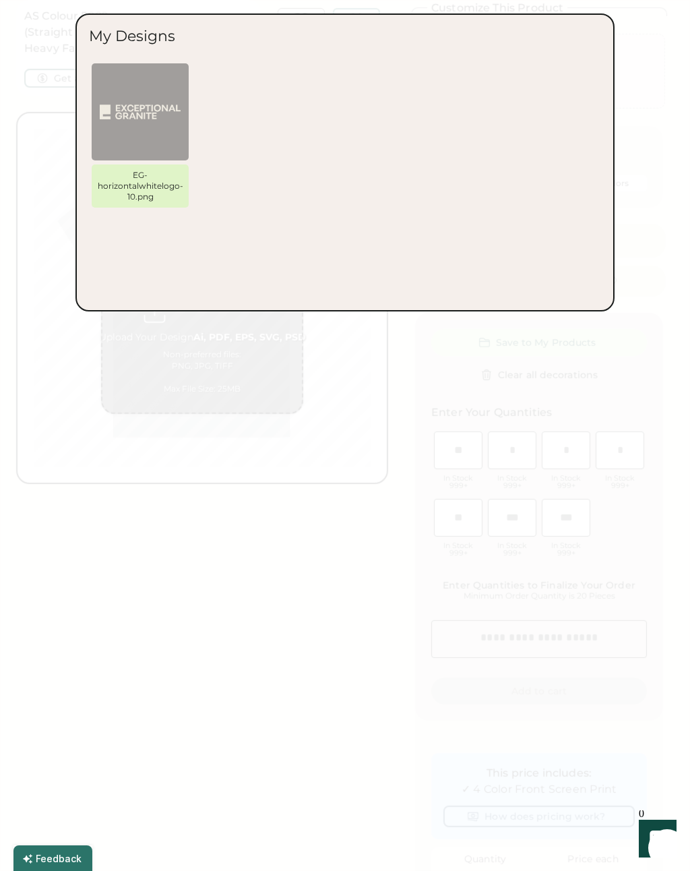
click at [451, 390] on div at bounding box center [345, 435] width 690 height 871
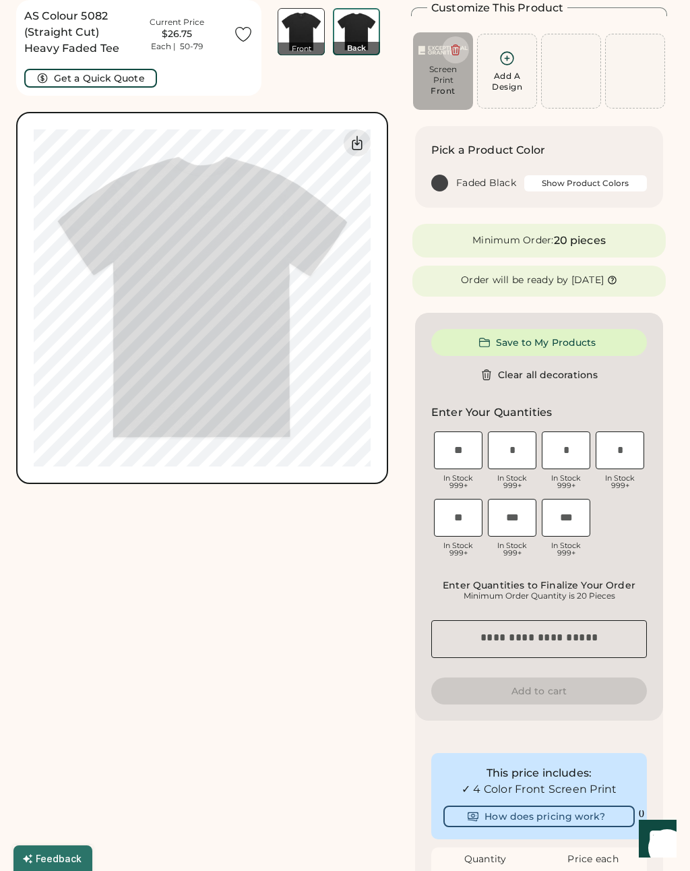
click at [510, 84] on div "Add A Design" at bounding box center [507, 82] width 30 height 22
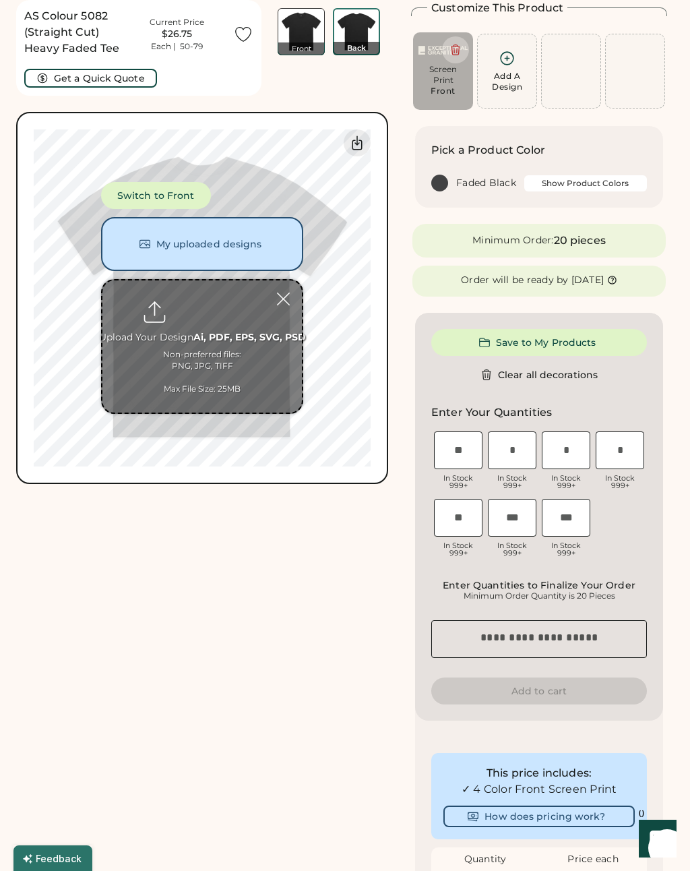
click at [216, 338] on input "file" at bounding box center [202, 346] width 200 height 132
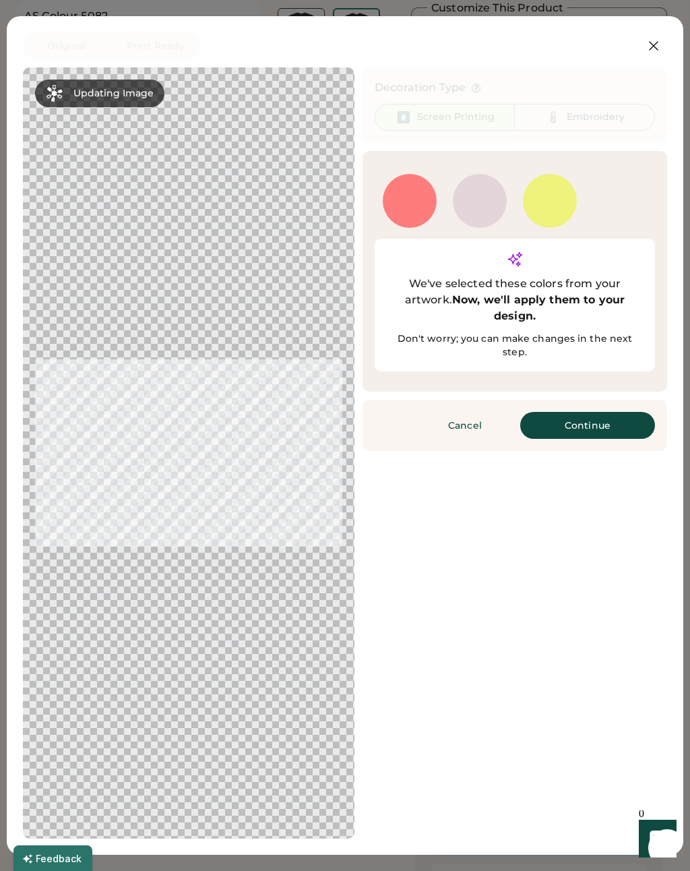
click at [578, 412] on button "Continue" at bounding box center [587, 425] width 135 height 27
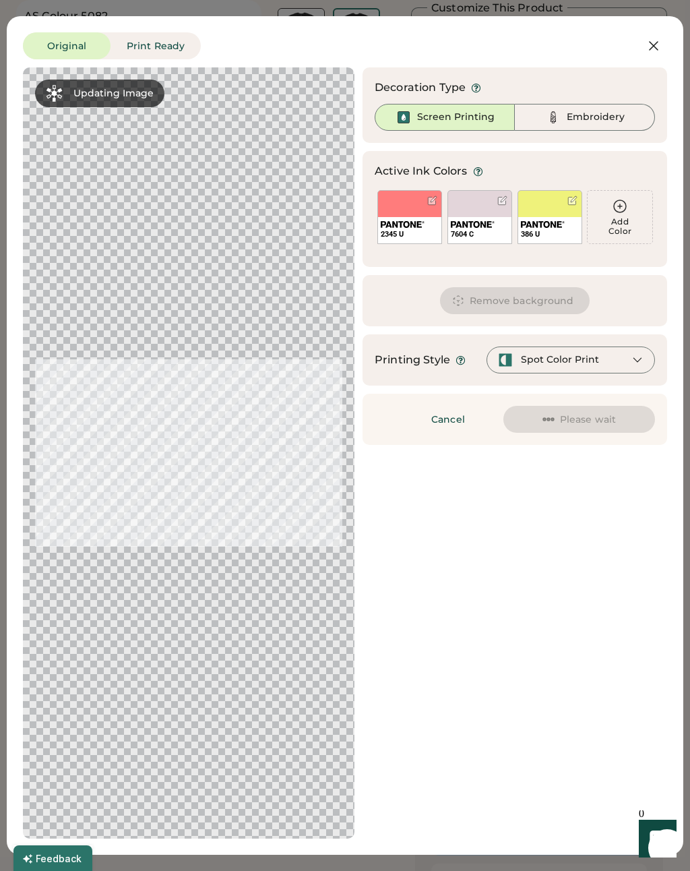
click at [494, 210] on div "7604 C" at bounding box center [480, 217] width 65 height 54
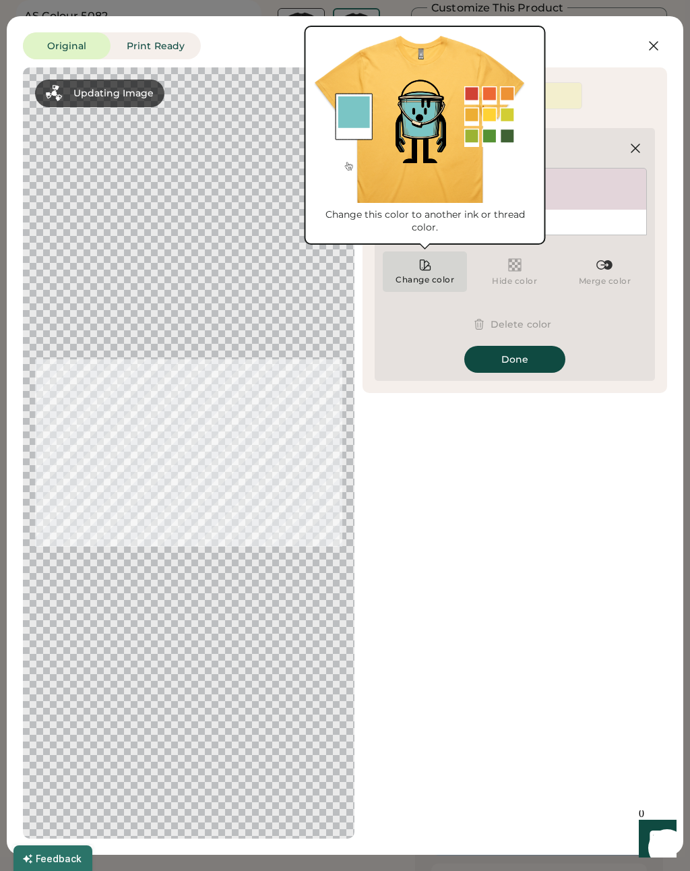
click at [424, 276] on div "Change color" at bounding box center [425, 279] width 60 height 11
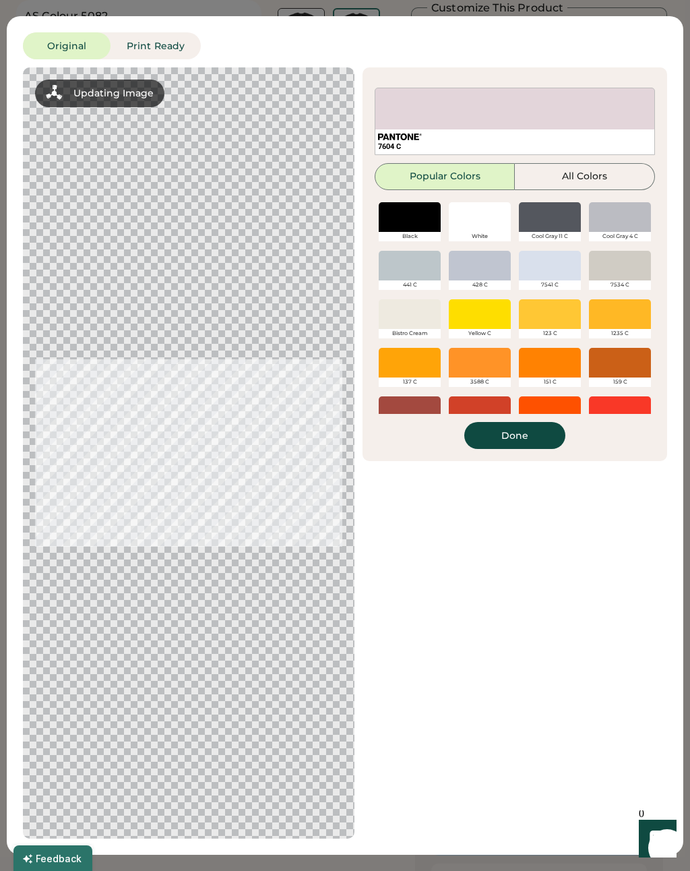
click at [419, 320] on div at bounding box center [410, 314] width 62 height 30
click at [419, 319] on div at bounding box center [410, 314] width 62 height 30
click at [526, 434] on button "Done" at bounding box center [514, 435] width 101 height 27
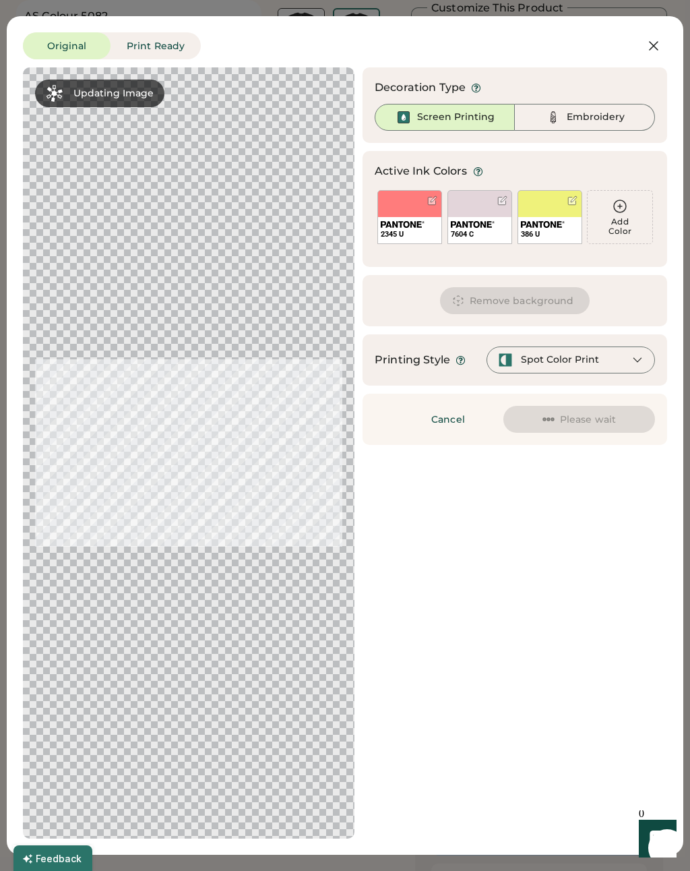
click at [495, 206] on div "7604 C" at bounding box center [480, 217] width 65 height 54
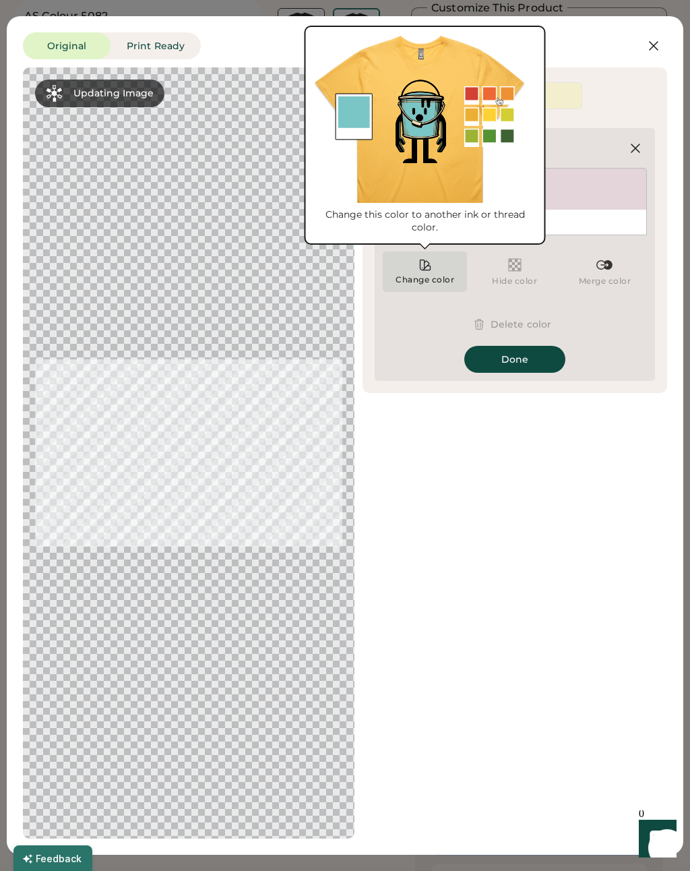
click at [441, 269] on div "Change color" at bounding box center [425, 271] width 84 height 40
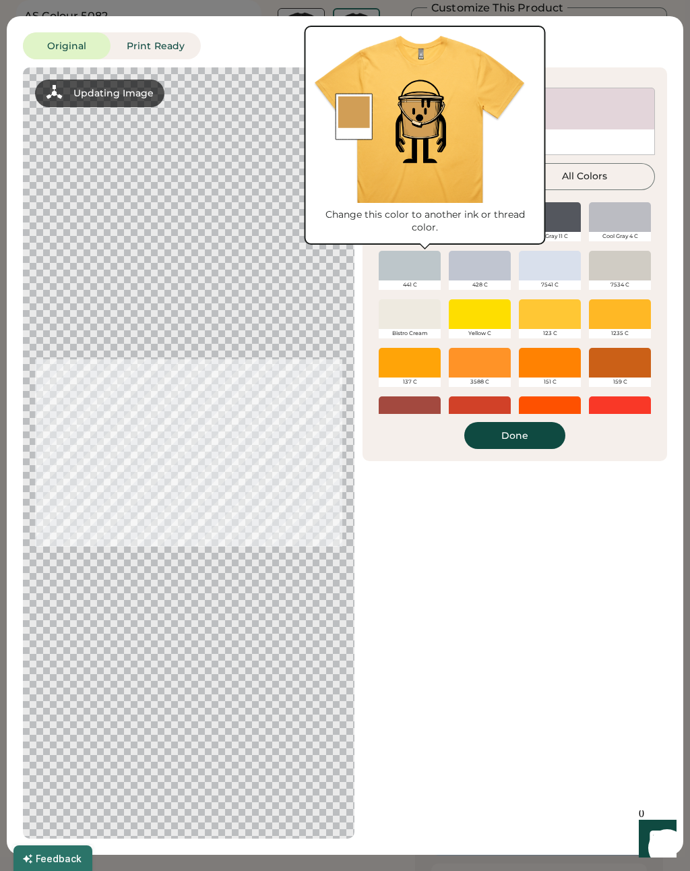
click at [427, 326] on div at bounding box center [410, 314] width 62 height 30
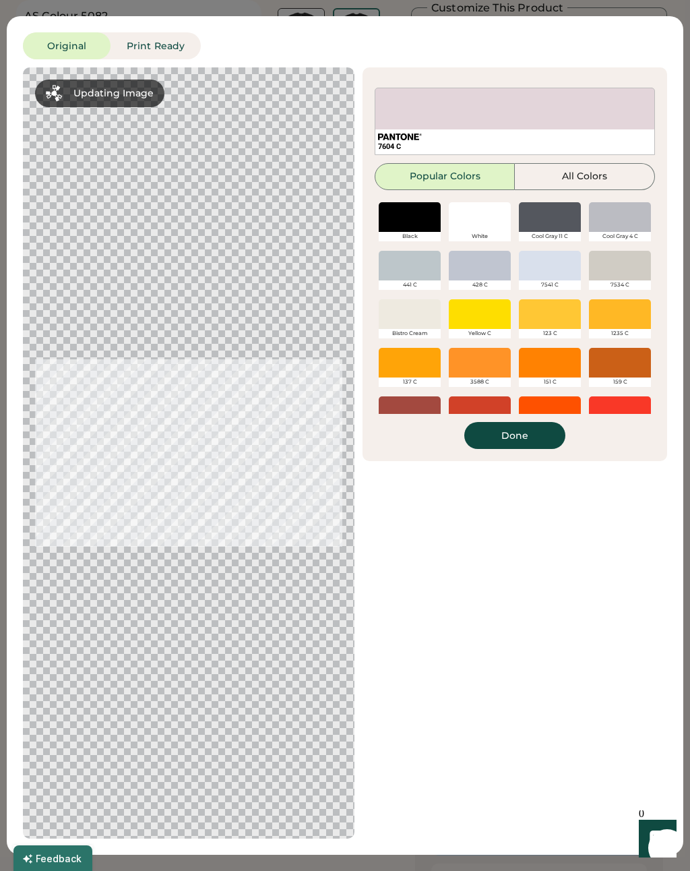
click at [420, 319] on div at bounding box center [410, 314] width 62 height 30
click at [419, 321] on div at bounding box center [410, 314] width 62 height 30
click at [419, 315] on div at bounding box center [410, 314] width 62 height 30
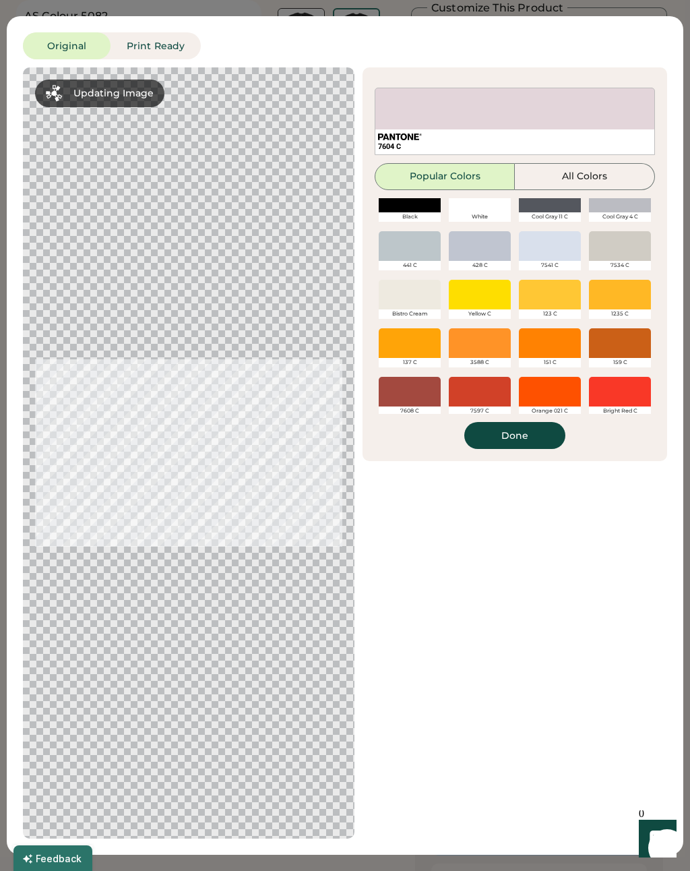
click at [473, 253] on div at bounding box center [480, 246] width 62 height 30
click at [424, 306] on div at bounding box center [410, 295] width 62 height 30
click at [435, 309] on div at bounding box center [410, 295] width 62 height 30
click at [469, 313] on div "Yellow C" at bounding box center [480, 313] width 62 height 9
click at [422, 317] on div "Bistro Cream" at bounding box center [410, 313] width 62 height 9
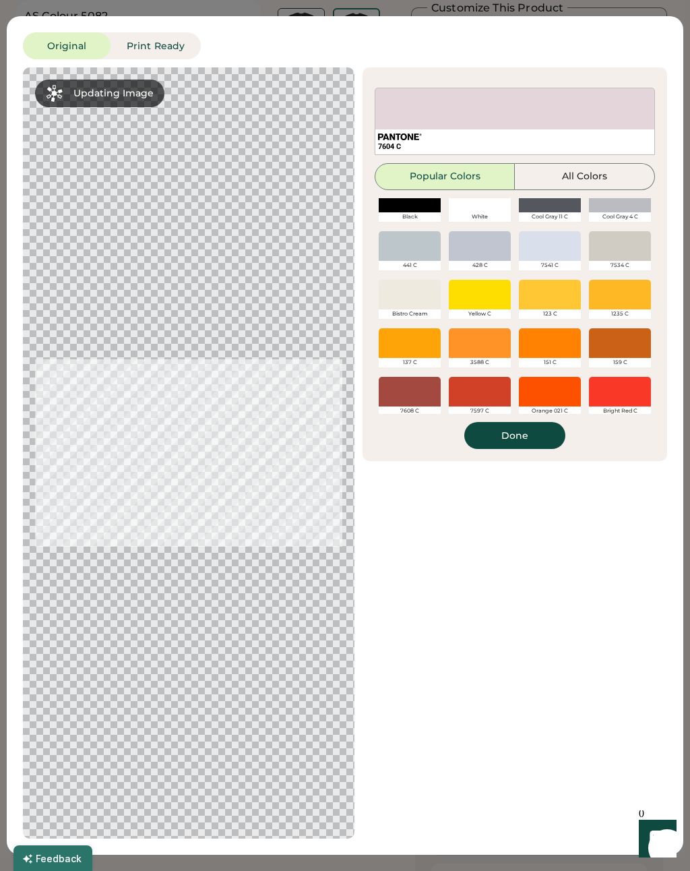
click at [427, 361] on div "137 C" at bounding box center [410, 362] width 62 height 9
click at [460, 295] on div at bounding box center [480, 295] width 62 height 30
click at [421, 270] on div "441 C" at bounding box center [410, 265] width 62 height 9
click at [429, 249] on div at bounding box center [410, 246] width 62 height 30
click at [439, 376] on div "7608 C" at bounding box center [410, 397] width 70 height 49
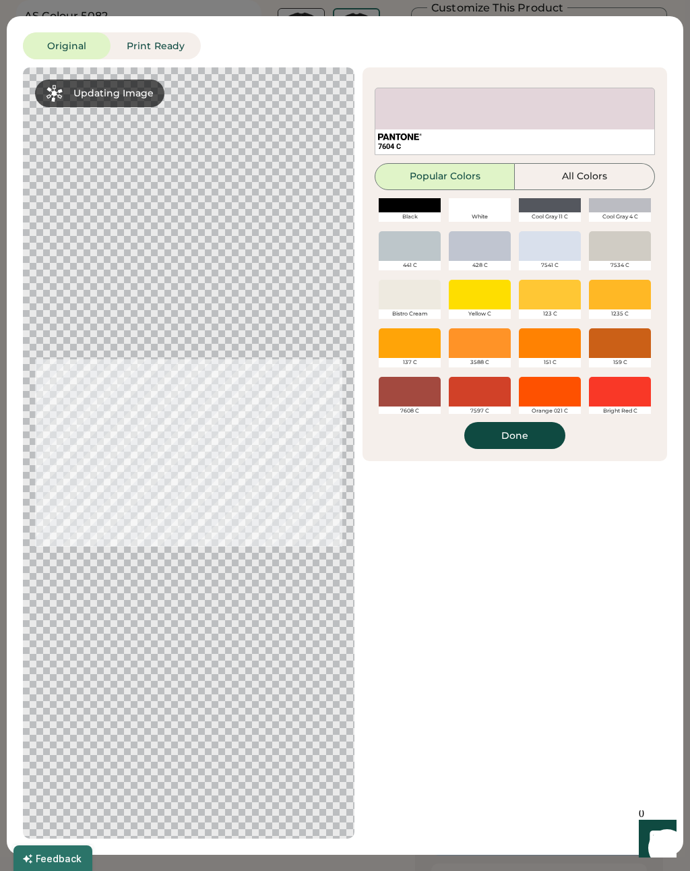
click at [427, 392] on div at bounding box center [410, 392] width 62 height 30
click at [497, 270] on div "428 C" at bounding box center [480, 251] width 62 height 40
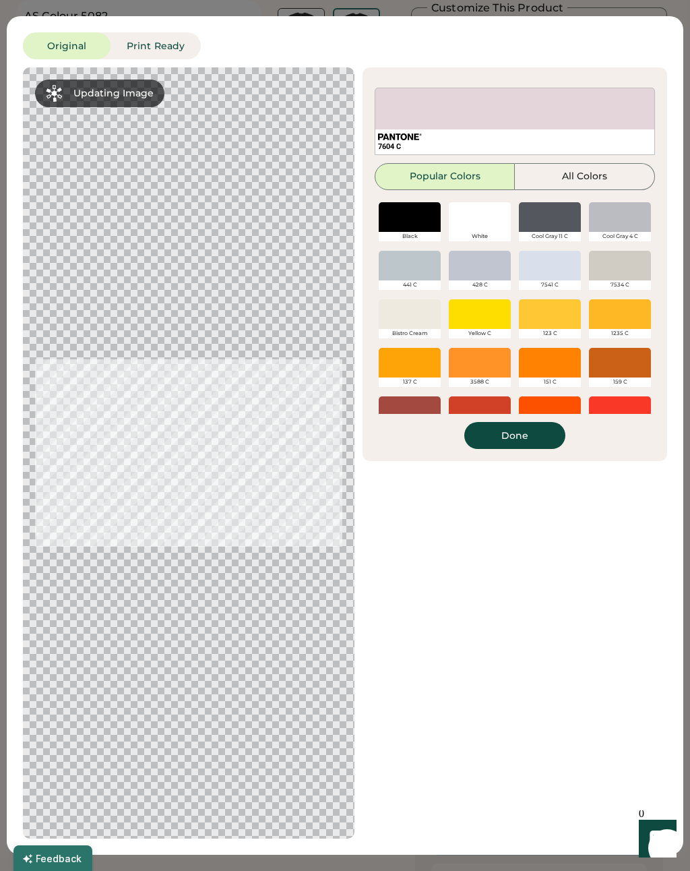
scroll to position [0, 0]
click at [483, 283] on div "428 C" at bounding box center [480, 284] width 62 height 9
click at [483, 278] on div at bounding box center [480, 266] width 62 height 30
click at [597, 177] on button "All Colors" at bounding box center [585, 176] width 140 height 27
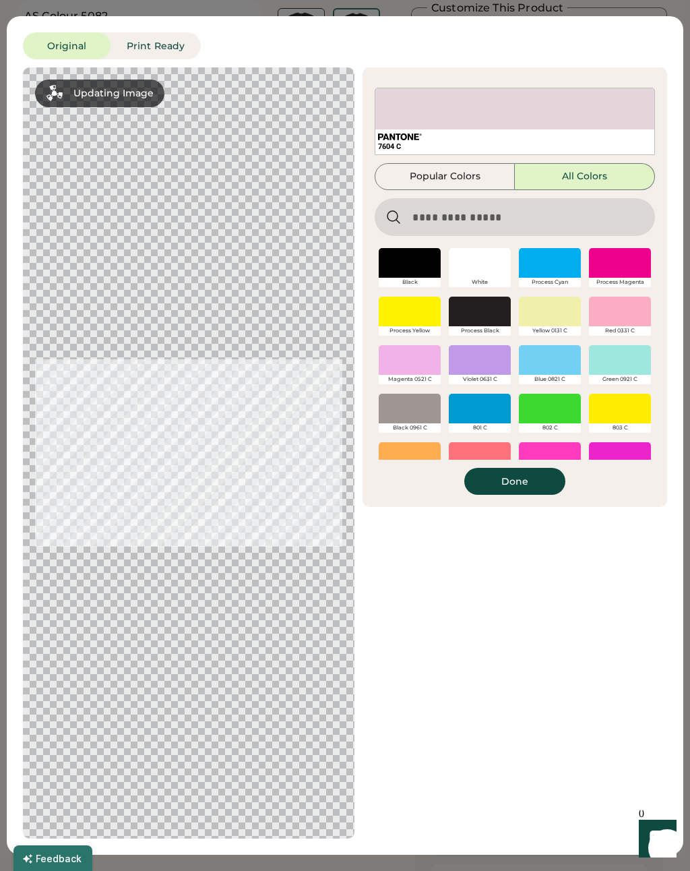
click at [495, 255] on div at bounding box center [480, 263] width 62 height 30
click at [474, 299] on div at bounding box center [480, 312] width 62 height 30
click at [474, 309] on div at bounding box center [480, 312] width 62 height 30
click at [460, 216] on input "input" at bounding box center [515, 217] width 280 height 38
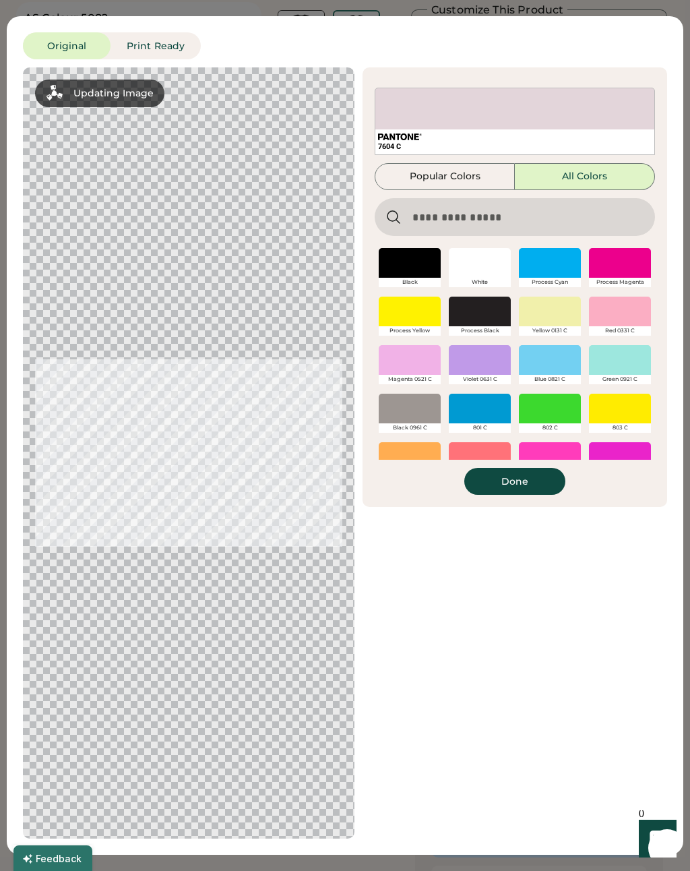
click at [484, 176] on button "Popular Colors" at bounding box center [445, 176] width 140 height 27
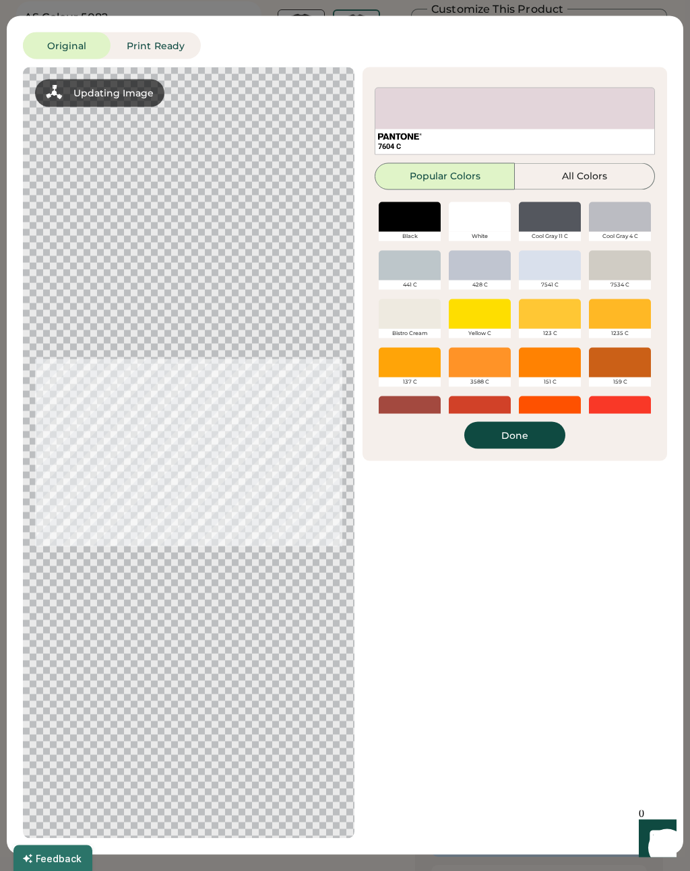
click at [422, 283] on div "441 C" at bounding box center [410, 284] width 62 height 9
click at [424, 328] on div at bounding box center [410, 314] width 62 height 30
click at [426, 337] on div "Bistro Cream" at bounding box center [410, 333] width 62 height 9
click at [513, 428] on button "Done" at bounding box center [514, 435] width 101 height 27
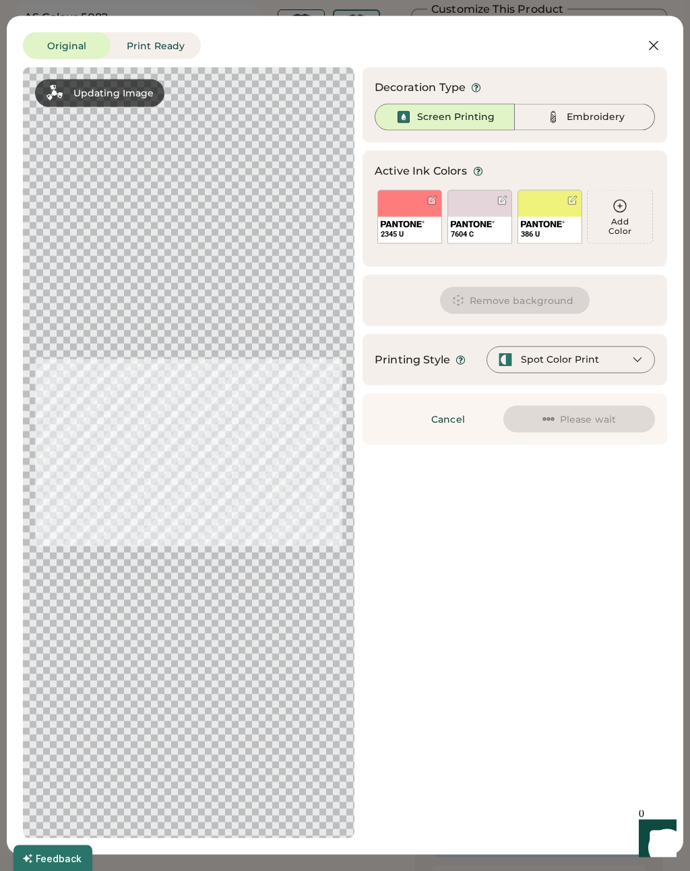
scroll to position [49, 0]
click at [505, 223] on div "7604 C" at bounding box center [479, 230] width 63 height 26
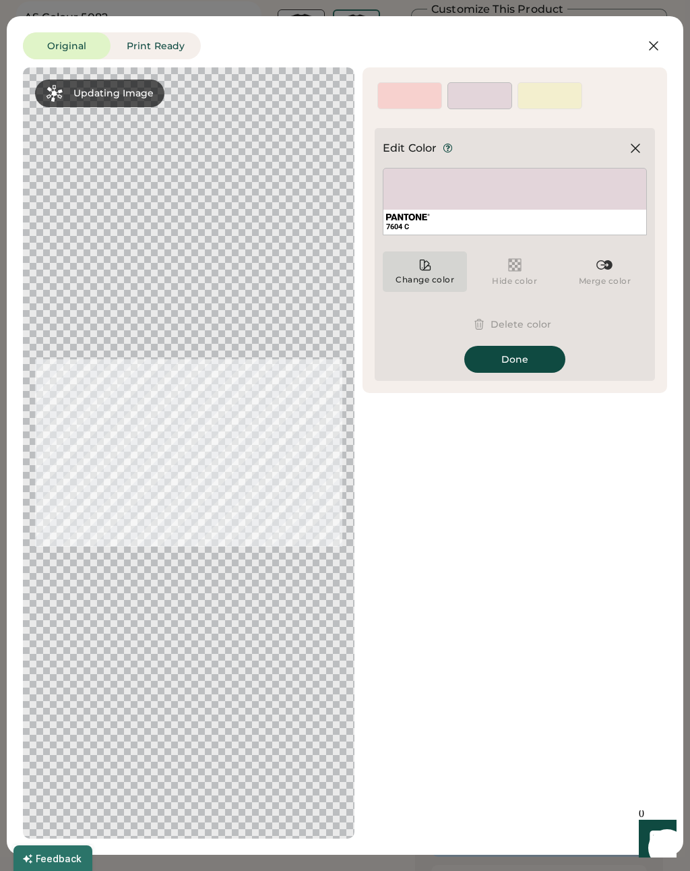
click at [431, 276] on div "Change color" at bounding box center [425, 279] width 60 height 11
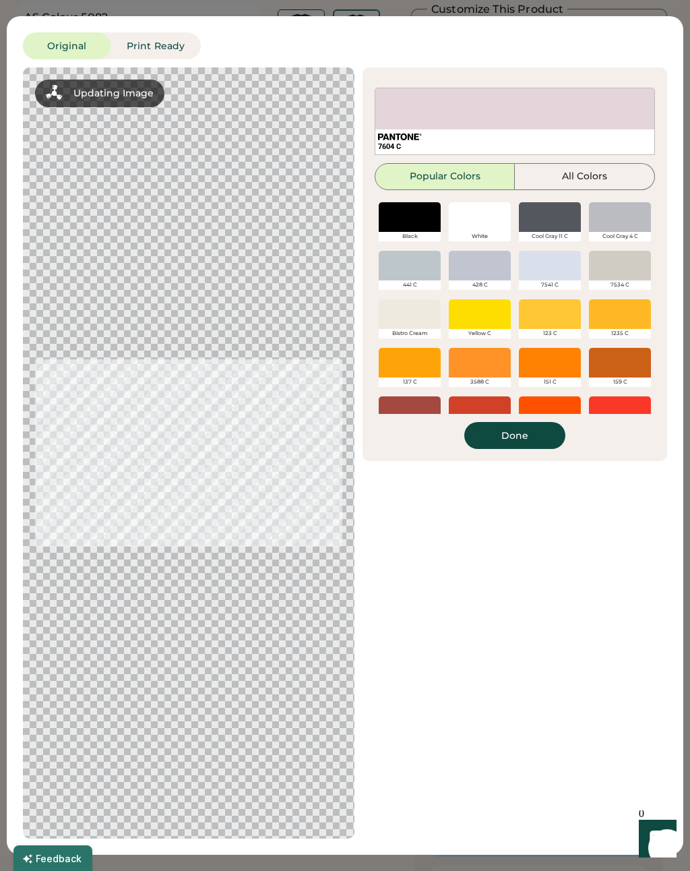
click at [431, 319] on div at bounding box center [410, 314] width 62 height 30
click at [428, 319] on div at bounding box center [410, 314] width 62 height 30
click at [430, 315] on div at bounding box center [410, 314] width 62 height 30
click at [433, 295] on div "Bistro Cream" at bounding box center [410, 319] width 70 height 49
click at [423, 330] on div "Bistro Cream" at bounding box center [410, 333] width 62 height 9
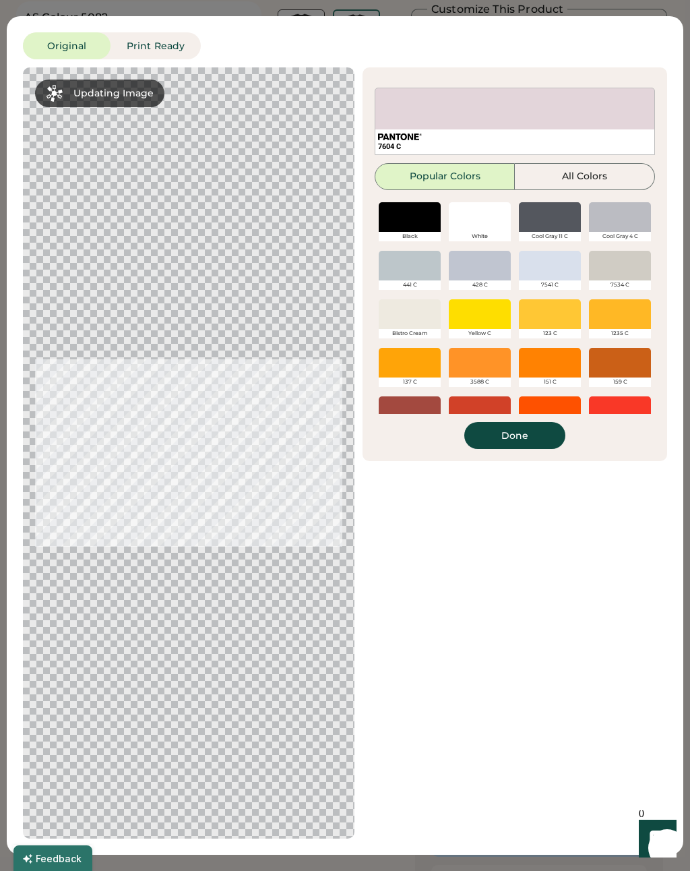
click at [434, 218] on div at bounding box center [410, 217] width 62 height 30
click at [472, 180] on button "Popular Colors" at bounding box center [445, 176] width 140 height 27
click at [534, 119] on div "7604 C" at bounding box center [515, 121] width 280 height 67
click at [563, 505] on div "Updating Image Approximated print result with active ink colors. Designs are re…" at bounding box center [345, 452] width 644 height 771
click at [534, 435] on button "Done" at bounding box center [514, 435] width 101 height 27
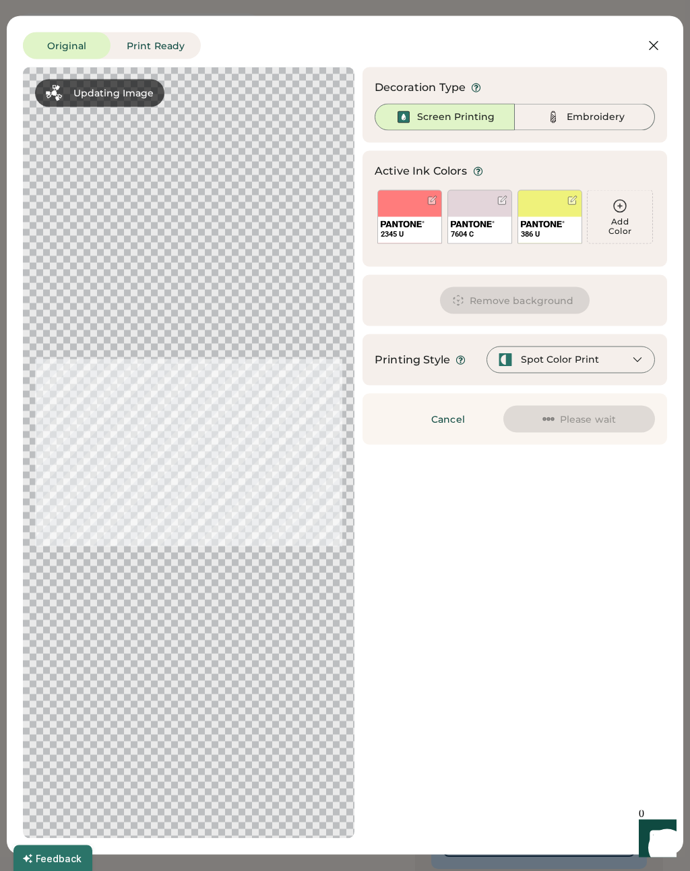
scroll to position [37, 0]
click at [651, 46] on icon at bounding box center [654, 46] width 16 height 16
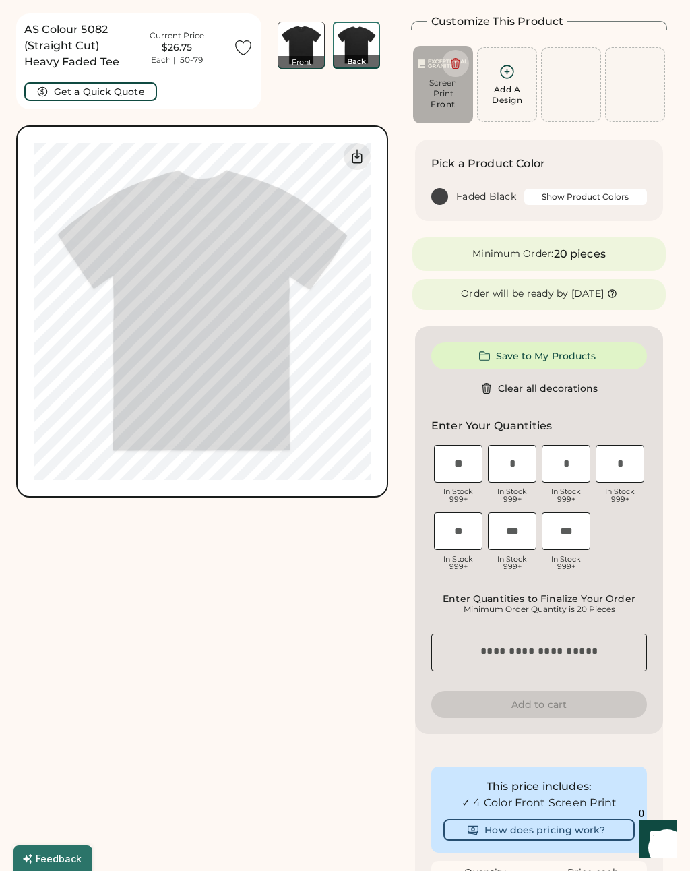
click at [510, 102] on div "Add A Design" at bounding box center [507, 95] width 30 height 22
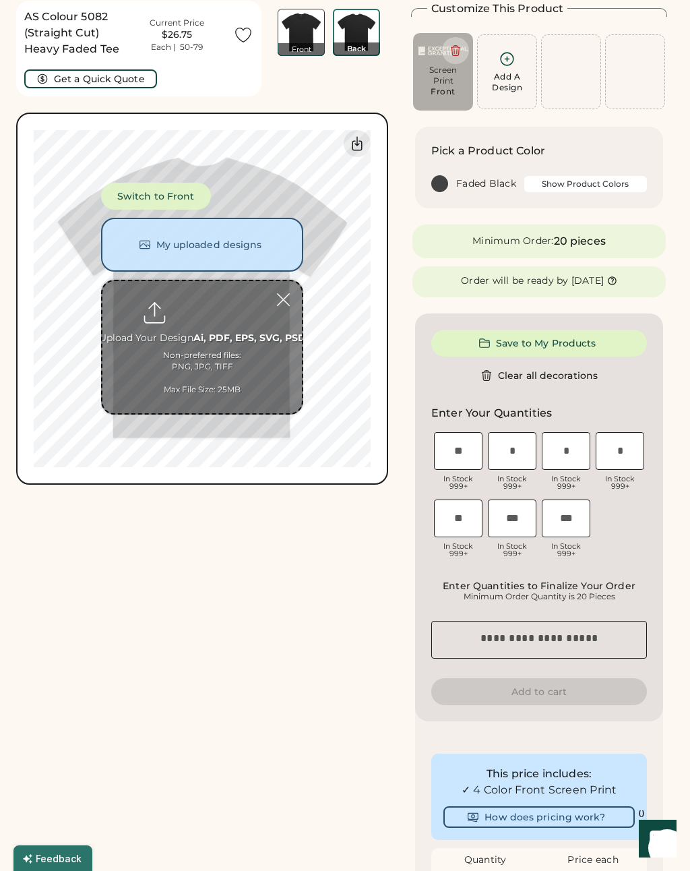
scroll to position [51, 0]
click at [245, 343] on input "file" at bounding box center [202, 346] width 200 height 132
type input "**********"
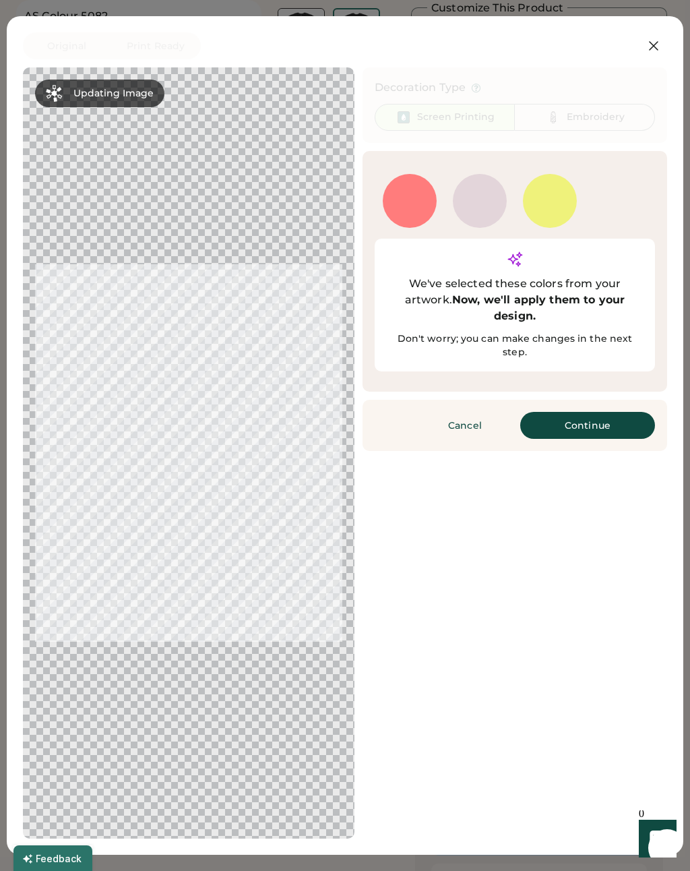
click at [482, 206] on div "7604 C" at bounding box center [480, 201] width 54 height 54
click at [561, 346] on div "We've selected these colors from your artwork. Now, we'll apply them to your de…" at bounding box center [515, 305] width 280 height 133
click at [582, 412] on button "Continue" at bounding box center [587, 425] width 135 height 27
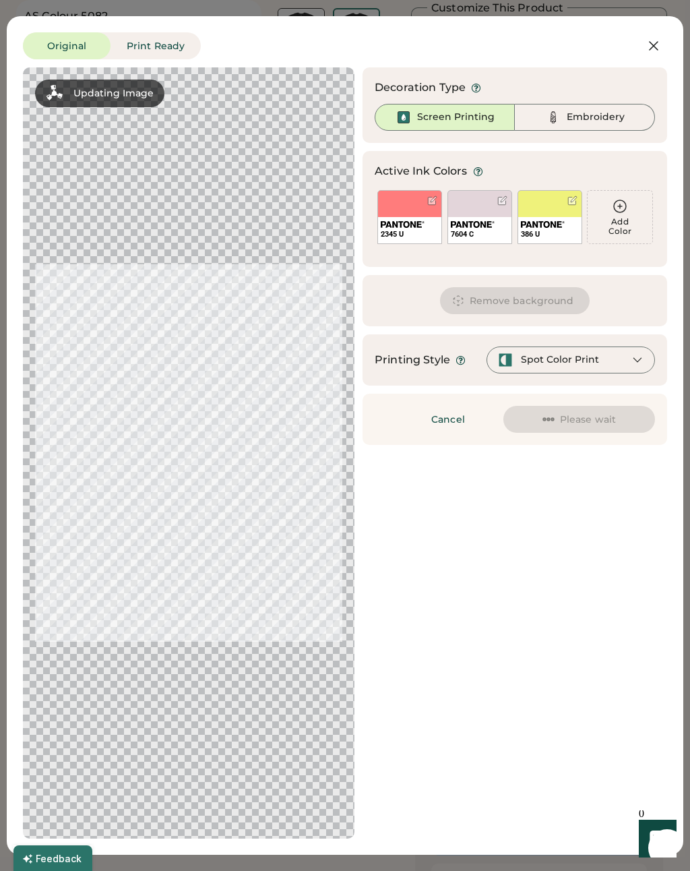
click at [485, 217] on div "7604 C" at bounding box center [479, 230] width 63 height 26
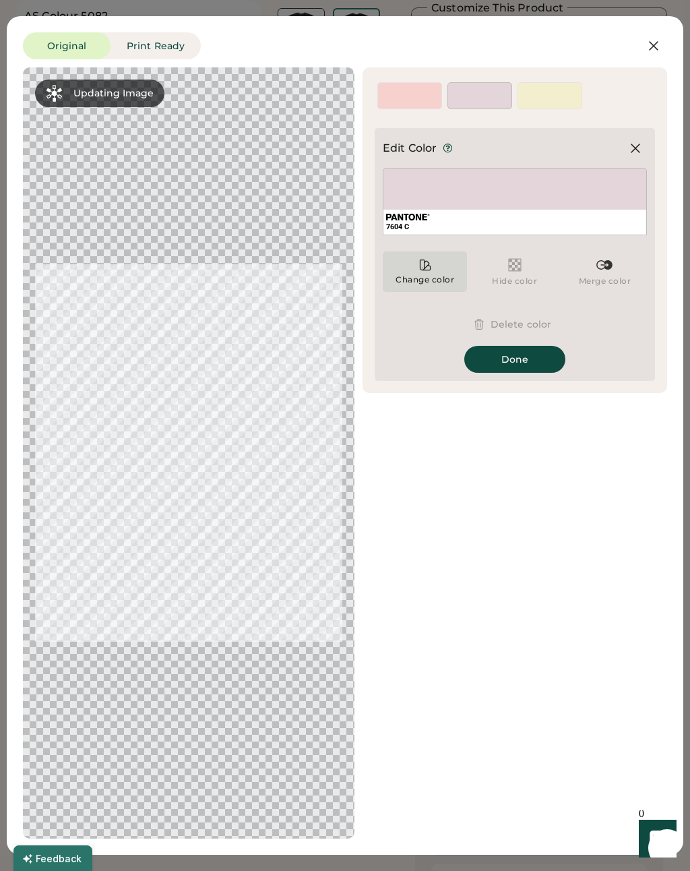
click at [425, 268] on icon at bounding box center [425, 265] width 10 height 10
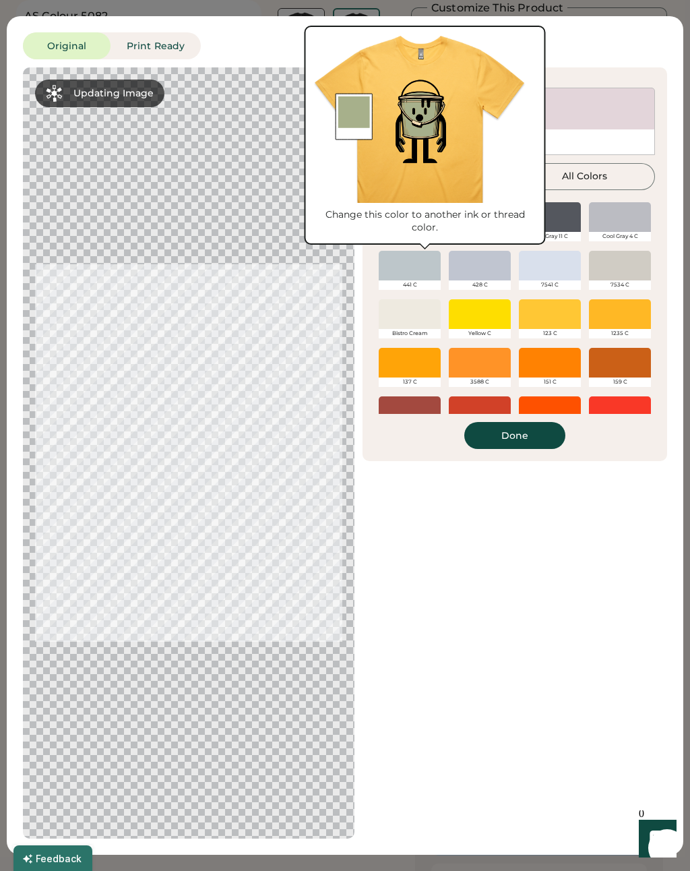
click at [431, 321] on div at bounding box center [410, 314] width 62 height 30
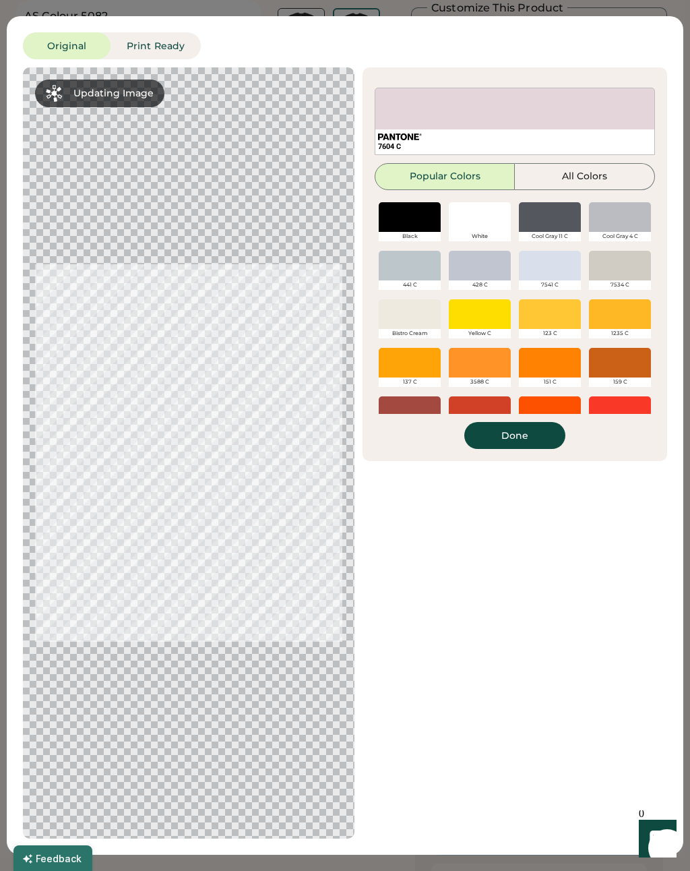
click at [419, 332] on div "Bistro Cream" at bounding box center [410, 333] width 62 height 9
click at [419, 327] on div at bounding box center [410, 314] width 62 height 30
click at [425, 324] on div at bounding box center [410, 314] width 62 height 30
click at [427, 321] on div at bounding box center [410, 314] width 62 height 30
click at [430, 335] on div "Bistro Cream" at bounding box center [410, 333] width 62 height 9
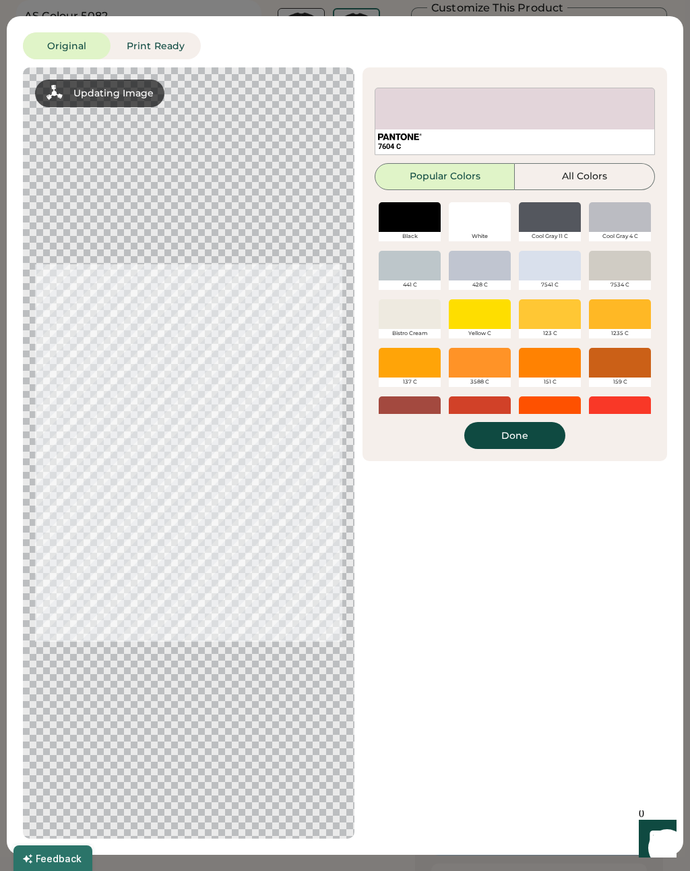
click at [436, 339] on div "Bistro Cream" at bounding box center [410, 319] width 62 height 40
click at [425, 324] on div at bounding box center [410, 314] width 62 height 30
click at [594, 198] on div "Cool Gray 4 C" at bounding box center [620, 222] width 70 height 49
click at [532, 433] on button "Done" at bounding box center [514, 435] width 101 height 27
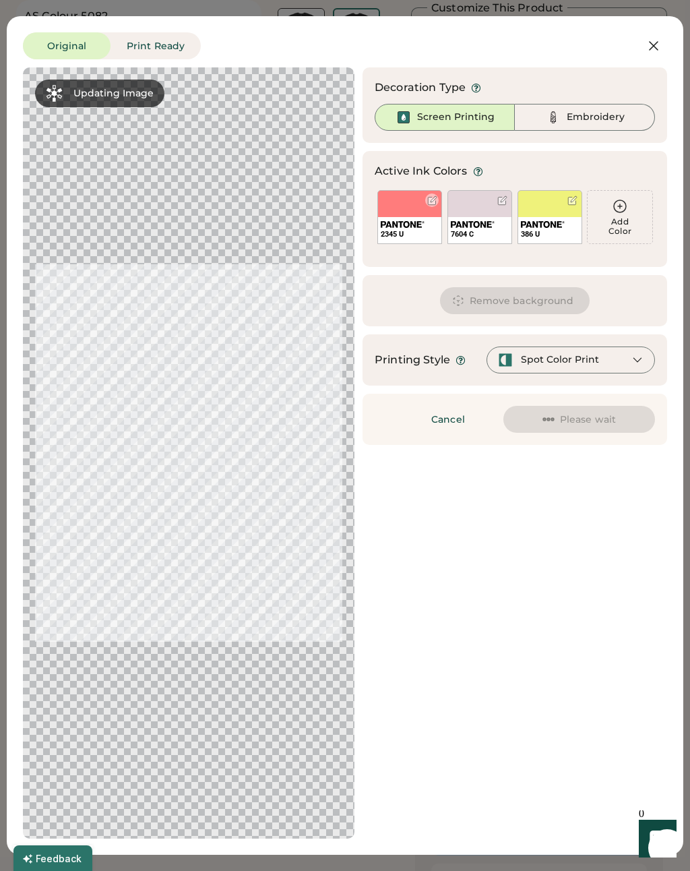
click at [427, 200] on div at bounding box center [432, 200] width 10 height 10
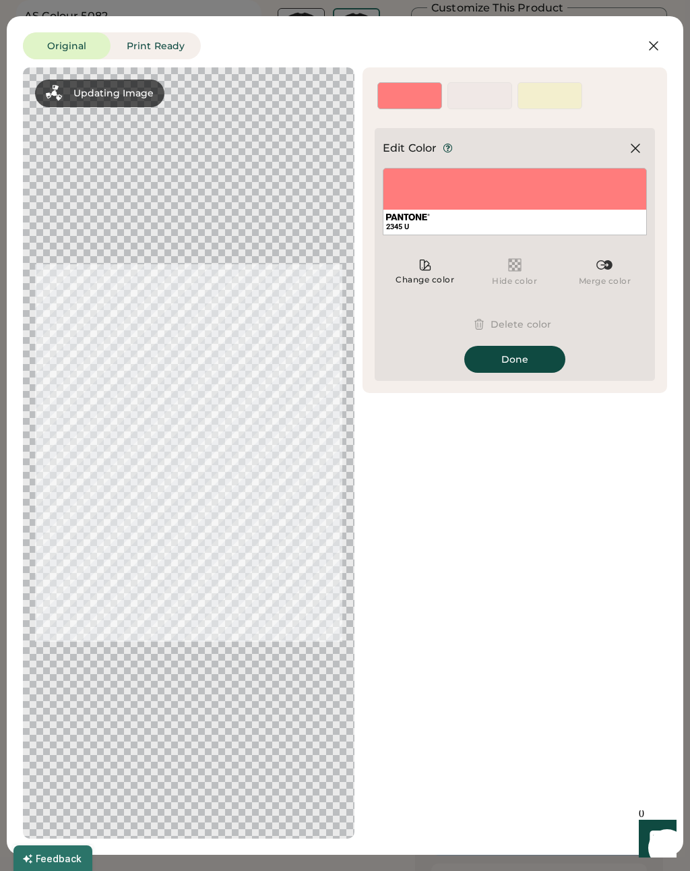
click at [644, 141] on div at bounding box center [635, 148] width 24 height 24
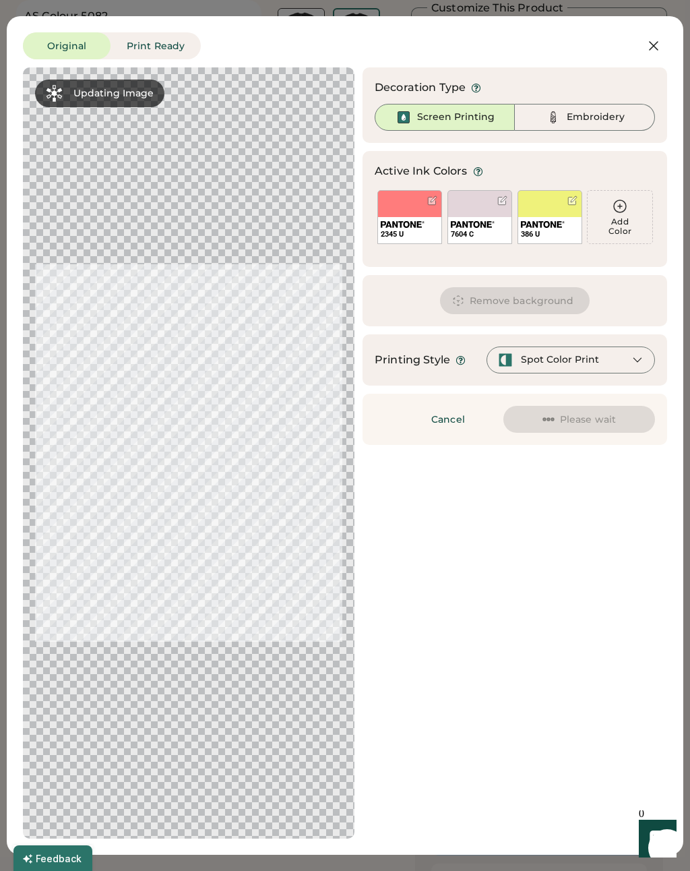
click at [634, 154] on div "Active Ink Colors Rescan Colors Add Color 2345 U 7604 C 386 U Add Color Add Col…" at bounding box center [515, 209] width 305 height 116
click at [503, 202] on div at bounding box center [502, 200] width 10 height 10
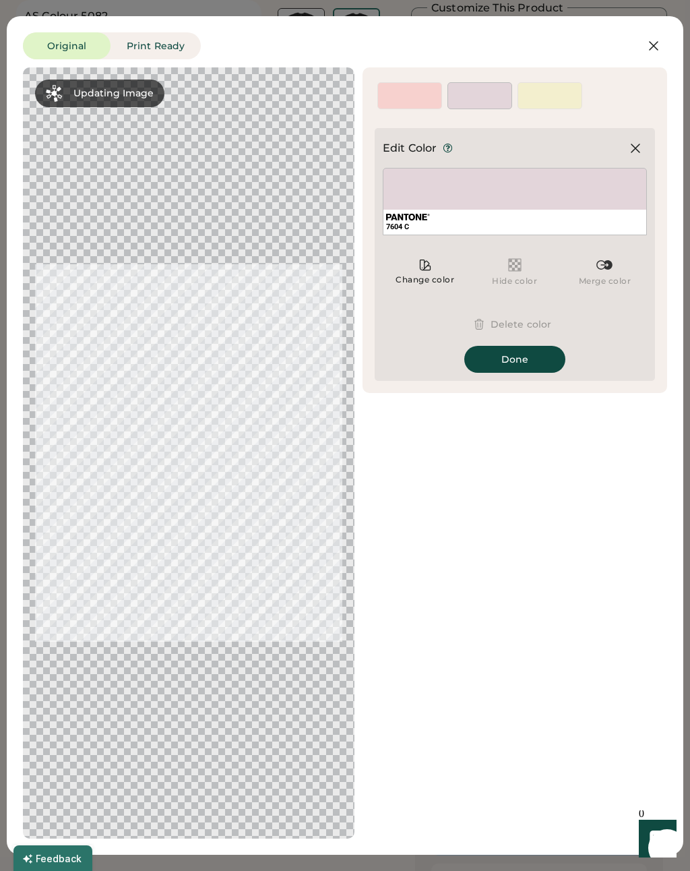
click at [440, 269] on div "Change color" at bounding box center [425, 271] width 84 height 40
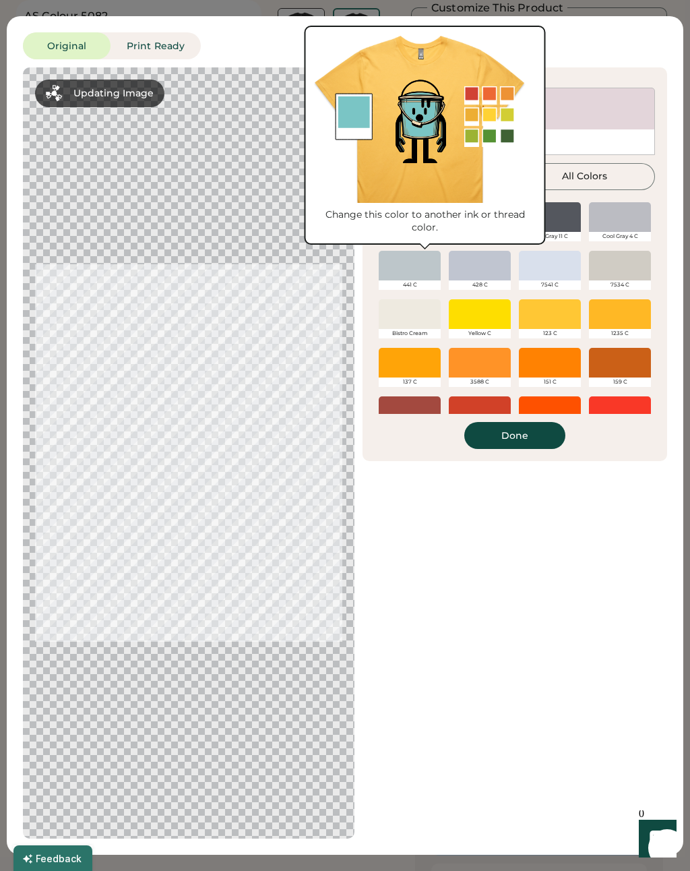
click at [425, 330] on div "Bistro Cream" at bounding box center [410, 333] width 62 height 9
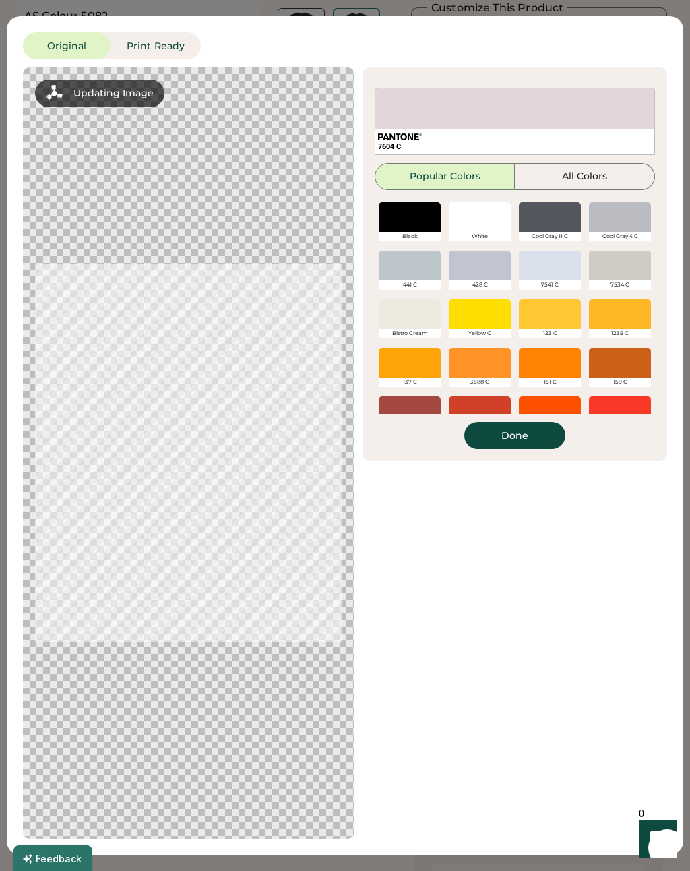
click at [429, 315] on div at bounding box center [410, 314] width 62 height 30
click at [423, 328] on div at bounding box center [410, 314] width 62 height 30
click at [516, 456] on div "Active Ink Colors Rescan Colors Add Color 2345 U 7604 C 386 U Add Color Add Col…" at bounding box center [515, 264] width 305 height 394
click at [519, 439] on button "Done" at bounding box center [514, 435] width 101 height 27
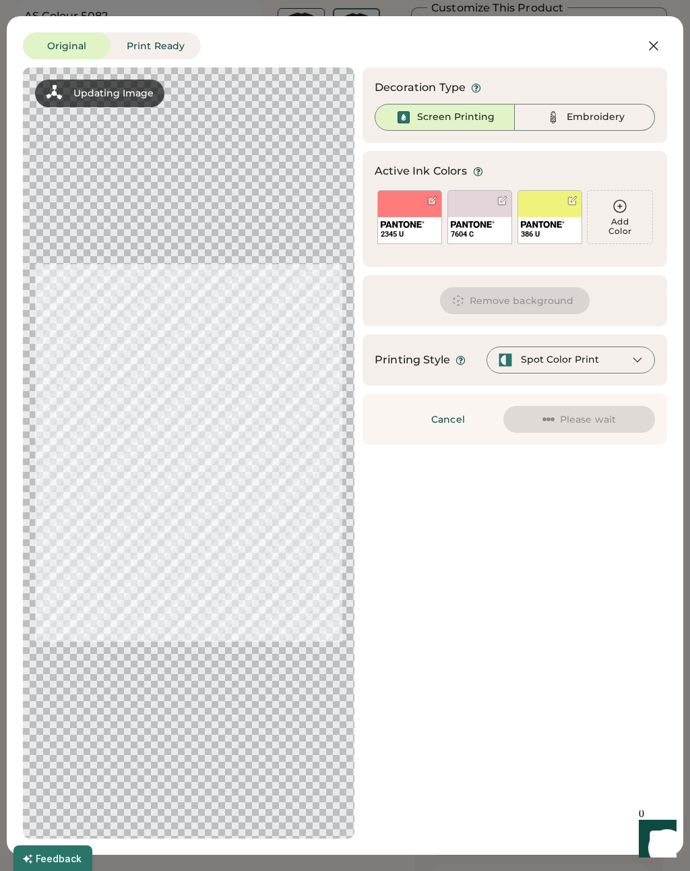
click at [33, 32] on button "Original" at bounding box center [67, 45] width 88 height 27
click at [654, 28] on div "Original Print Ready Updating Image Approximated print result with active ink c…" at bounding box center [345, 435] width 677 height 838
click at [660, 42] on icon at bounding box center [654, 46] width 16 height 16
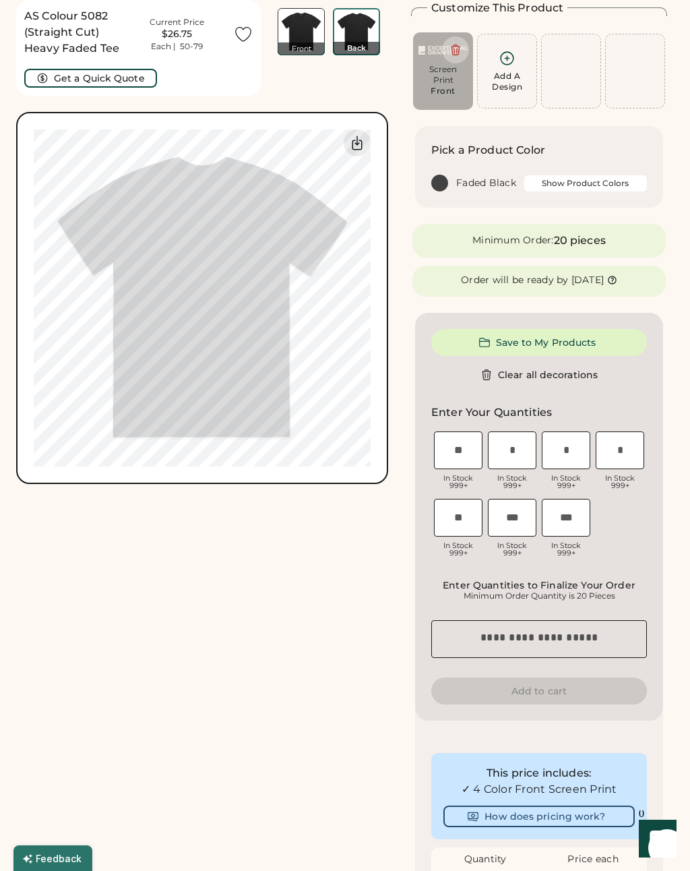
click at [316, 35] on img at bounding box center [301, 32] width 46 height 46
click at [499, 86] on div "Add A Design" at bounding box center [507, 82] width 30 height 22
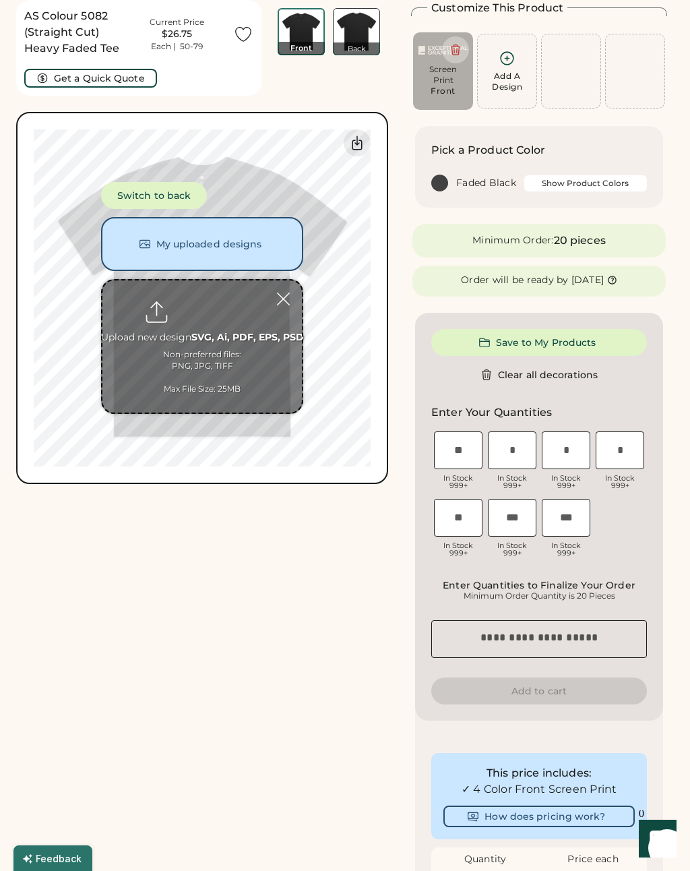
click at [282, 311] on input "file" at bounding box center [202, 346] width 200 height 132
click at [296, 293] on input "file" at bounding box center [202, 346] width 200 height 132
click at [570, 85] on div "Add A Design" at bounding box center [571, 71] width 60 height 75
click at [129, 190] on button "Switch to back" at bounding box center [154, 195] width 106 height 27
click at [129, 191] on button "Switch to Front" at bounding box center [156, 195] width 110 height 27
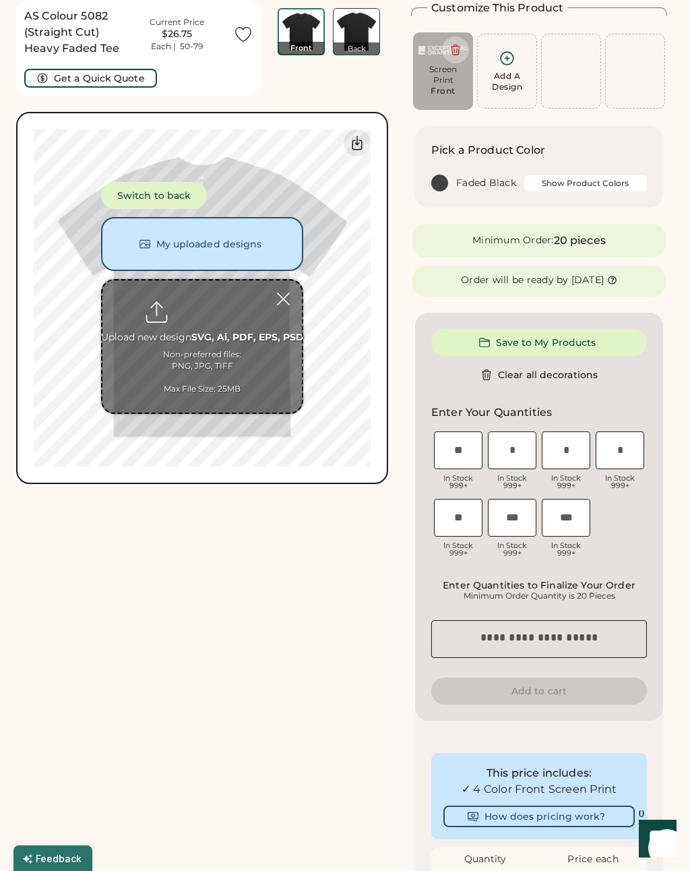
click at [304, 36] on img at bounding box center [301, 31] width 44 height 44
click at [278, 301] on div at bounding box center [284, 299] width 24 height 24
